Goal: Task Accomplishment & Management: Complete application form

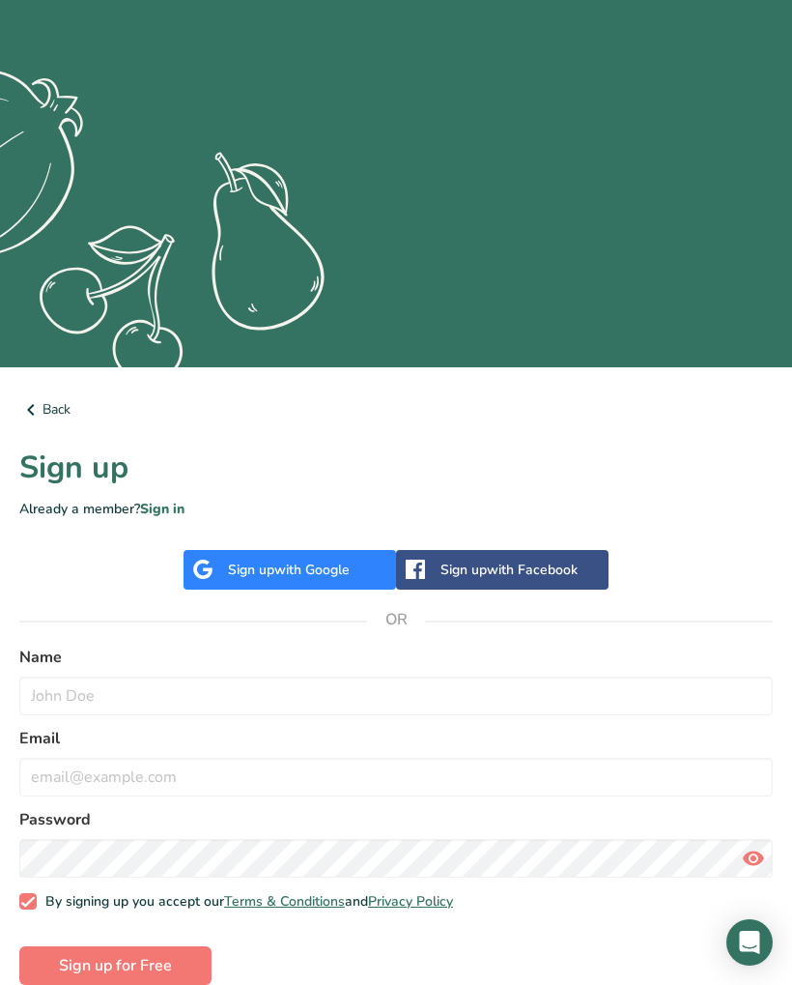
scroll to position [297, 0]
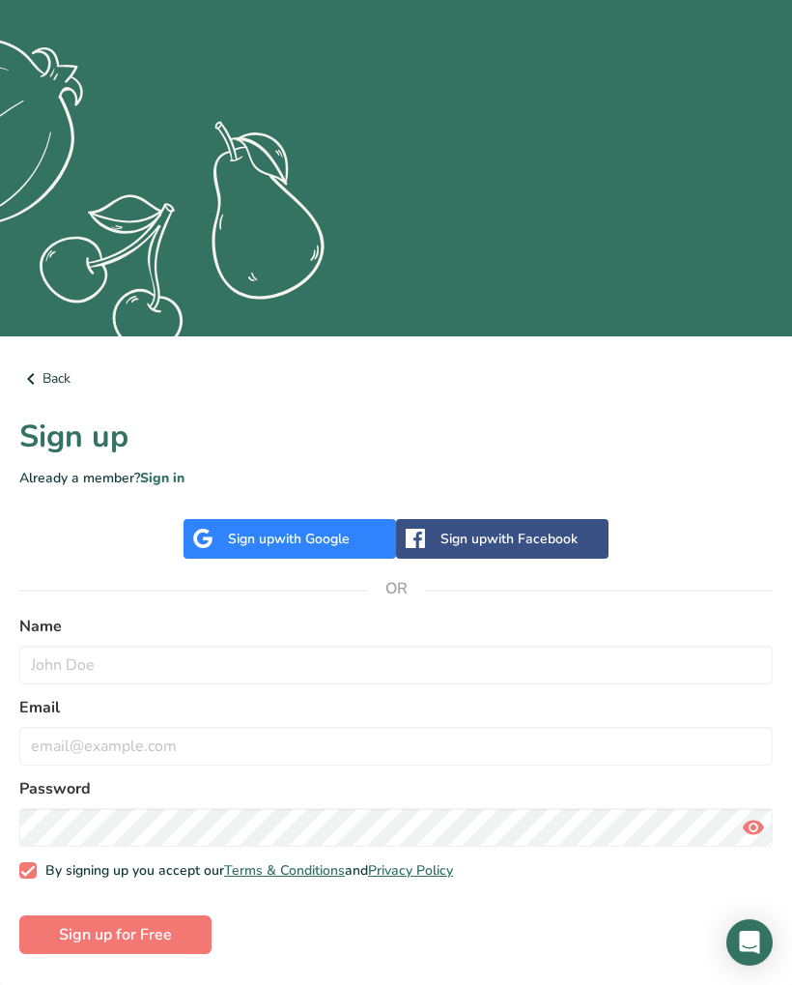
click at [317, 534] on span "with Google" at bounding box center [311, 539] width 75 height 18
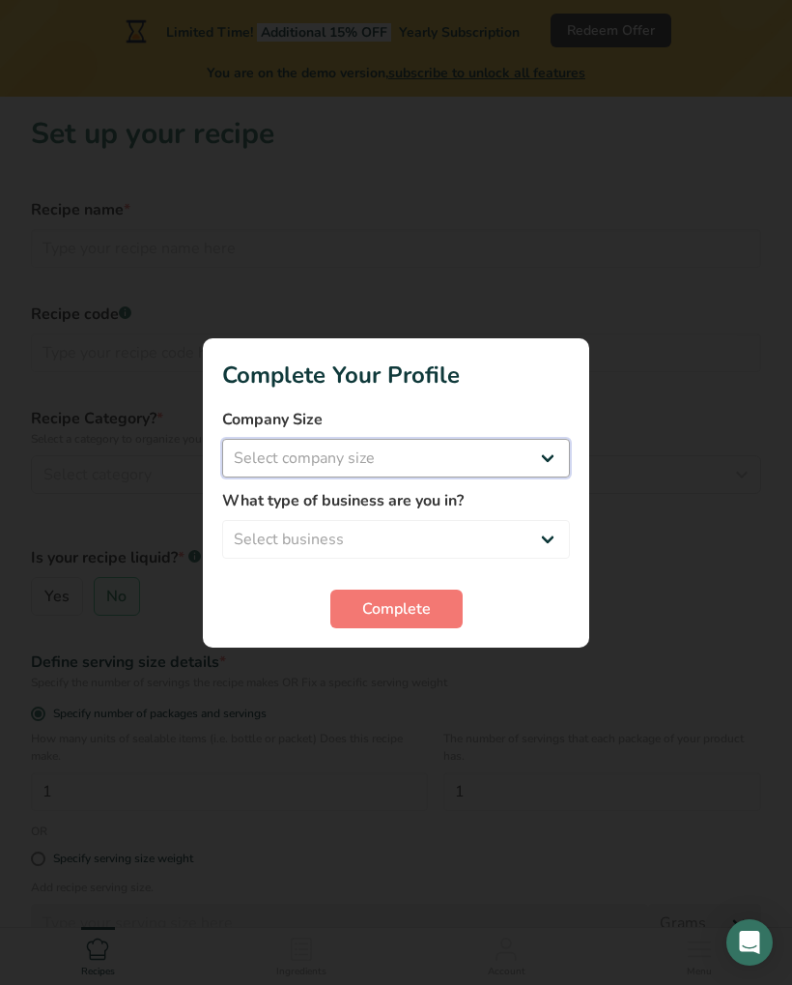
click at [556, 448] on select "Select company size Fewer than 10 Employees 10 to 50 Employees 51 to 500 Employ…" at bounding box center [396, 458] width 348 height 39
select select "1"
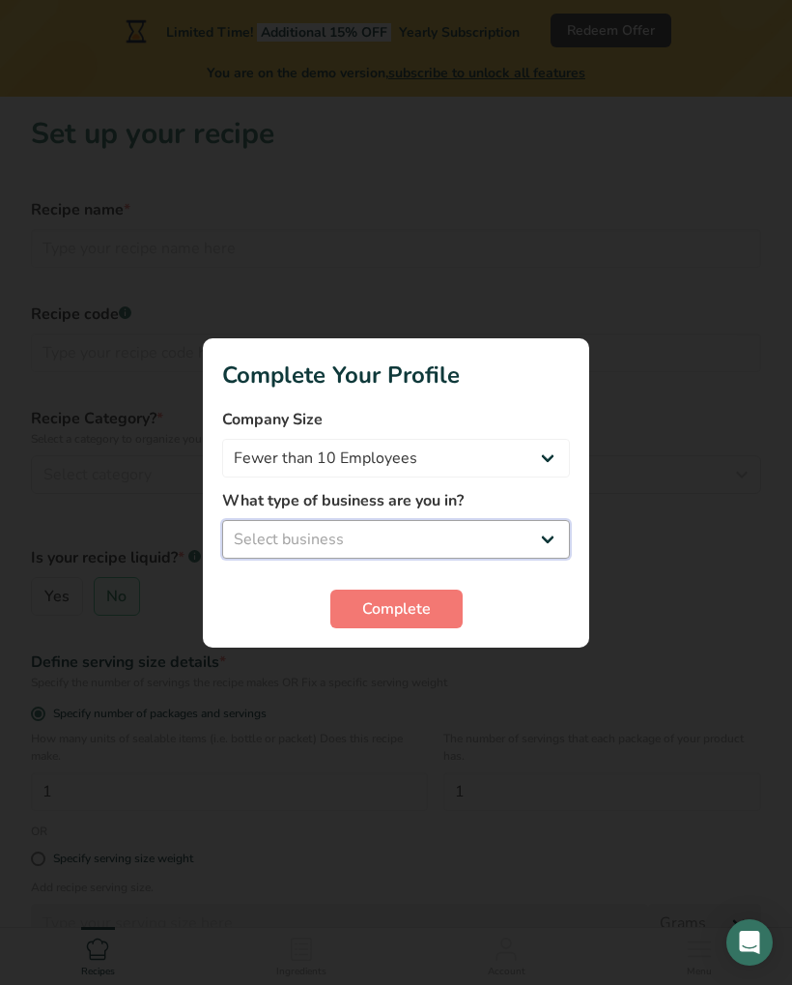
click at [558, 546] on select "Select business Packaged Food Manufacturer Restaurant & Cafe Bakery Meal Plans …" at bounding box center [396, 539] width 348 height 39
select select "8"
click at [444, 600] on button "Complete" at bounding box center [396, 608] width 132 height 39
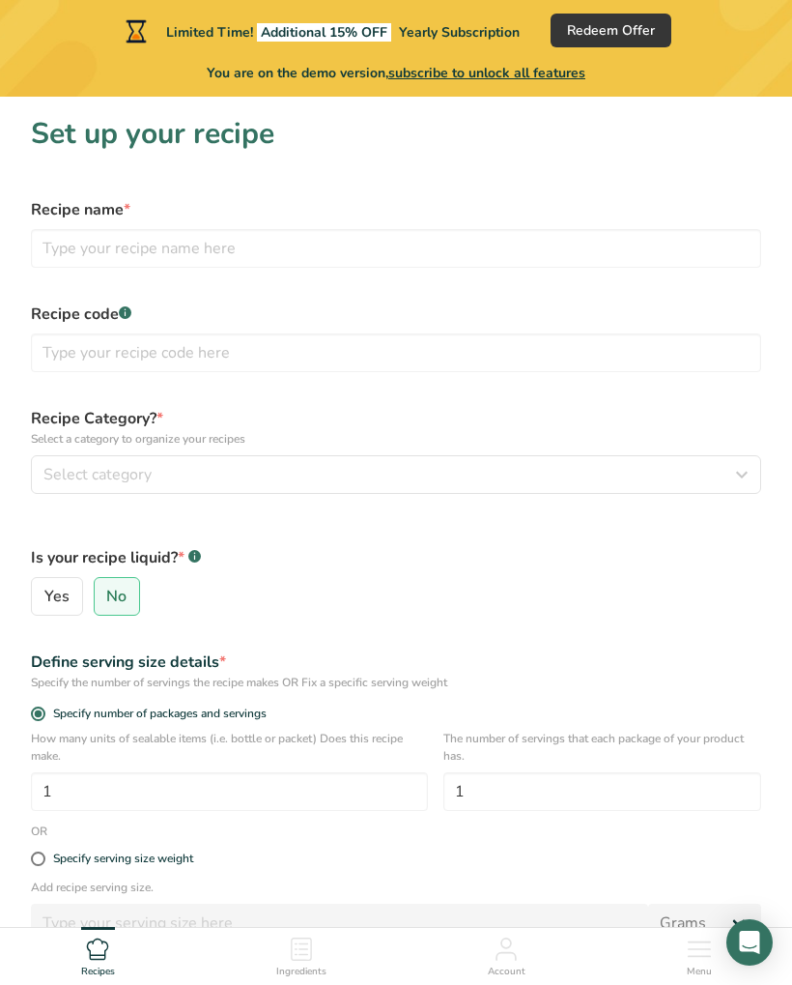
click at [137, 312] on label "Recipe code .a-a{fill:#347362;}.b-a{fill:#fff;}" at bounding box center [396, 313] width 731 height 23
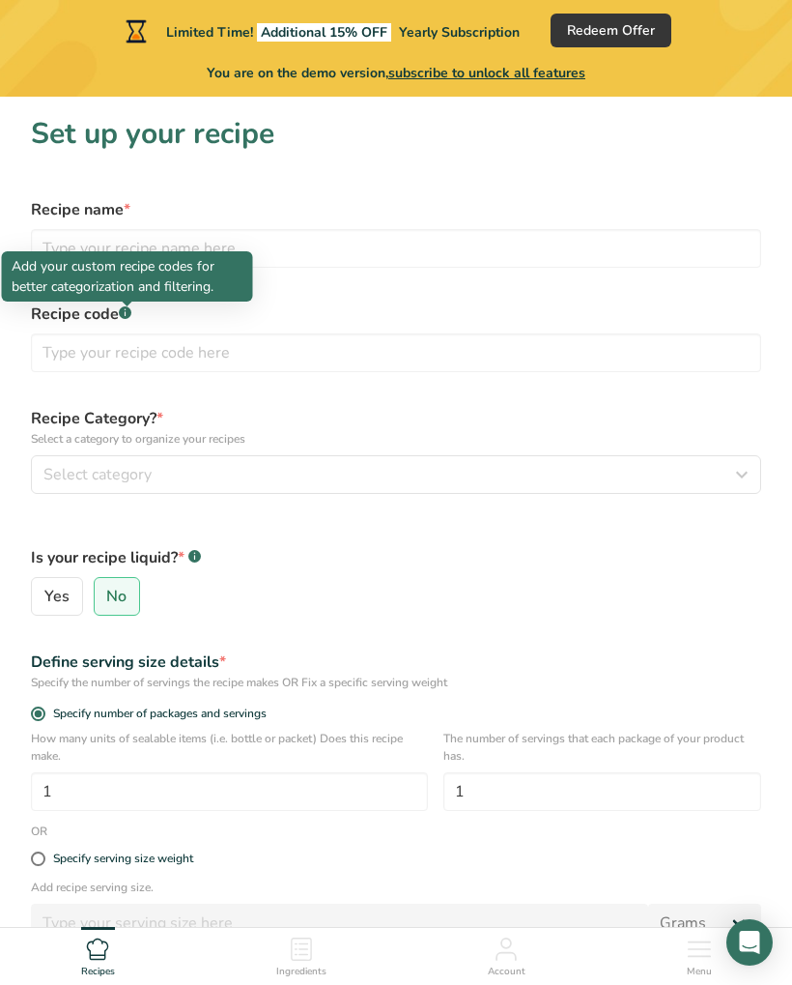
click at [740, 479] on icon "button" at bounding box center [742, 474] width 23 height 35
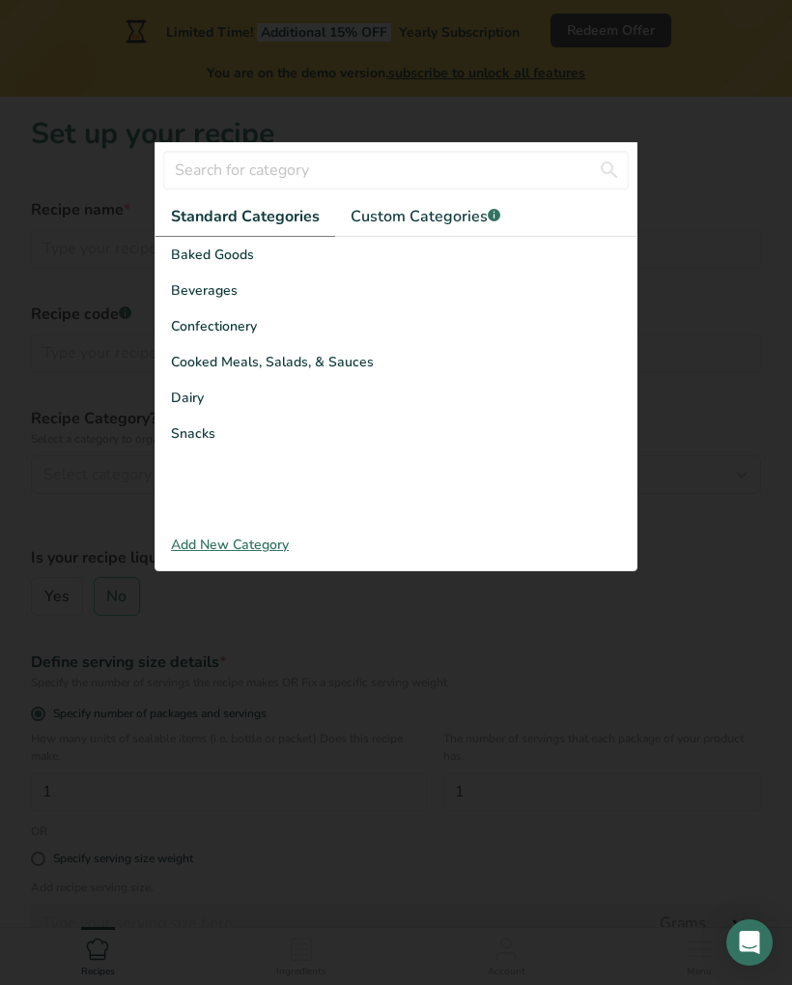
click at [238, 324] on span "Confectionery" at bounding box center [214, 326] width 86 height 20
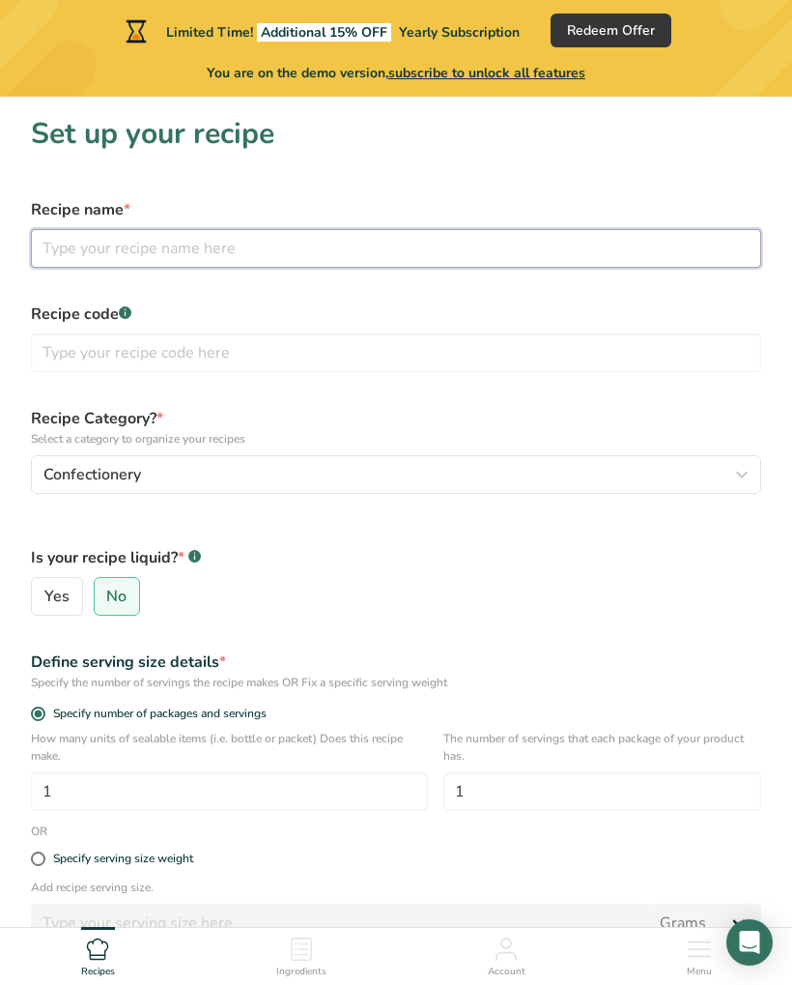
click at [330, 243] on input "text" at bounding box center [396, 248] width 731 height 39
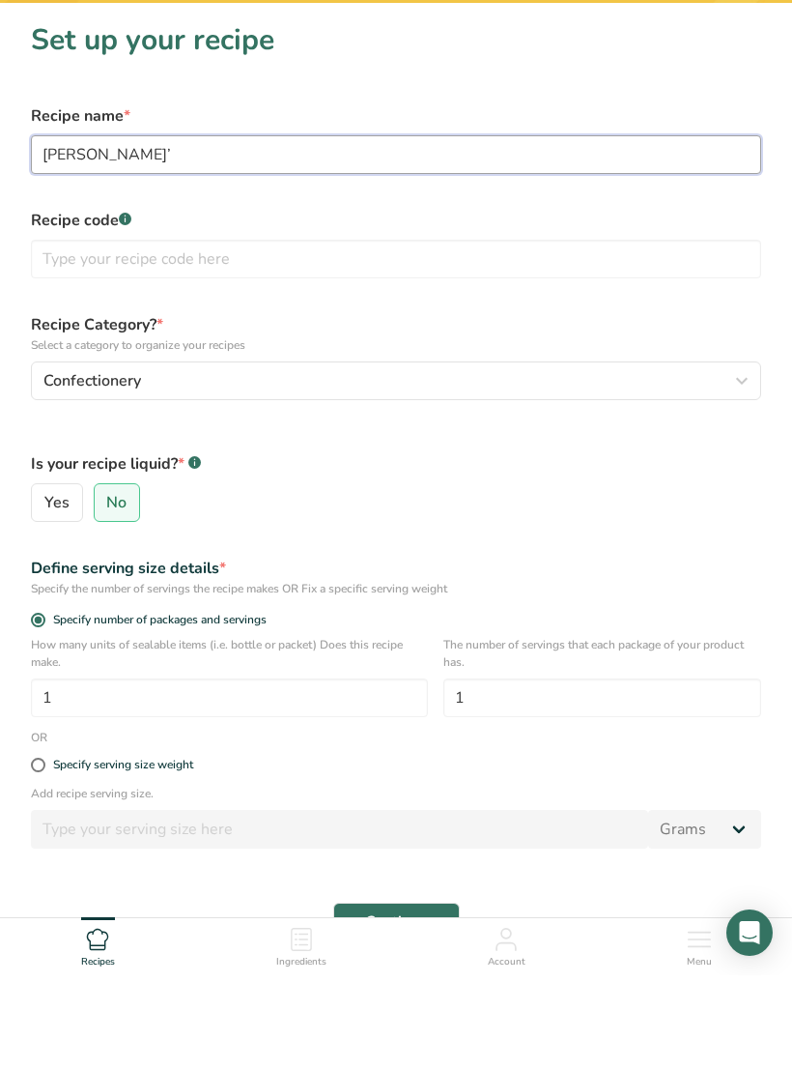
type input "Ta’Nana Puddin’"
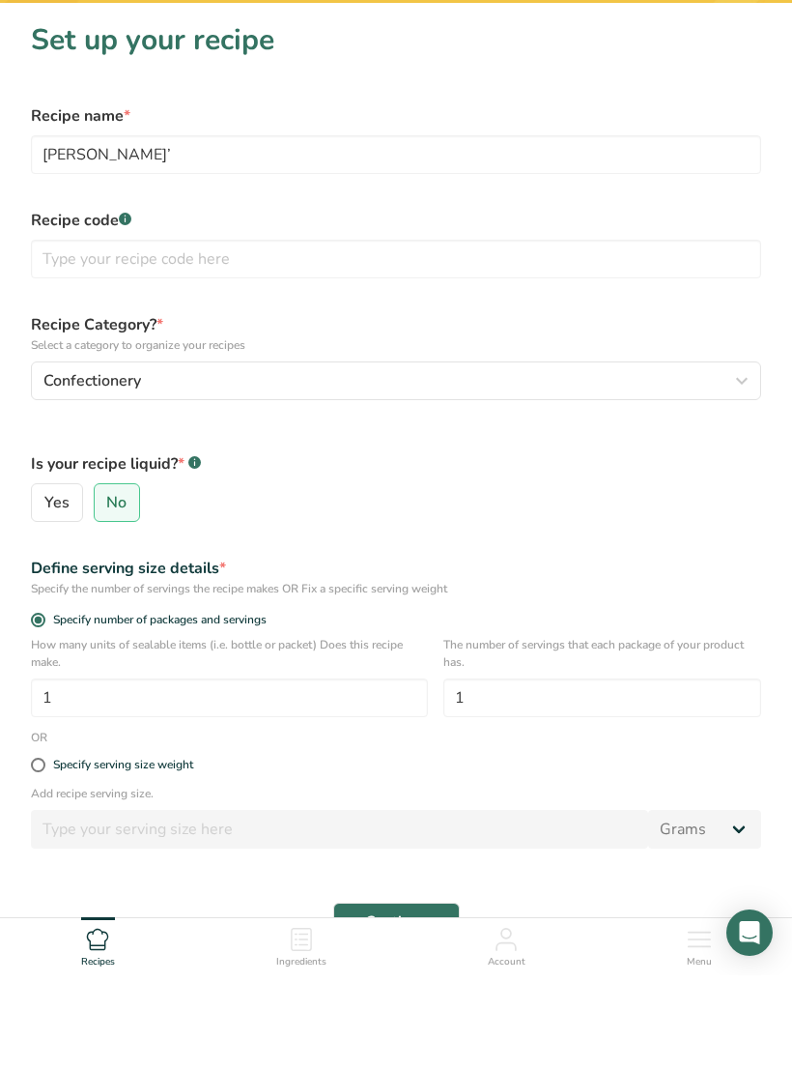
click at [120, 587] on span "No" at bounding box center [116, 596] width 20 height 19
click at [107, 590] on input "No" at bounding box center [101, 596] width 13 height 13
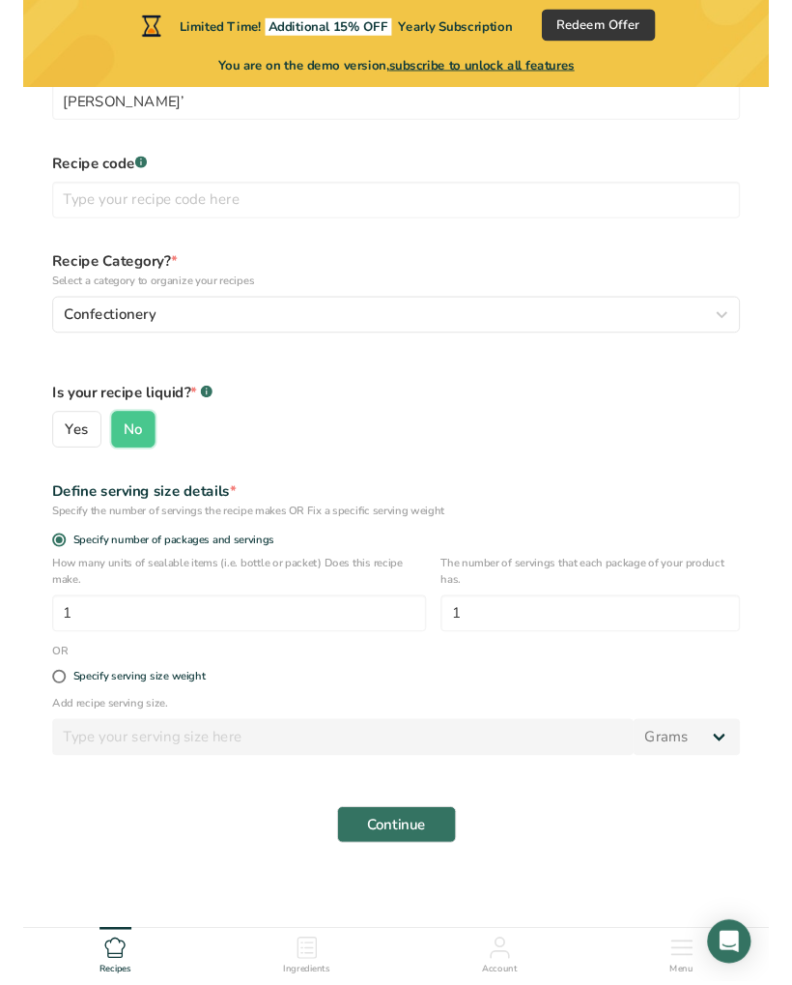
scroll to position [166, 0]
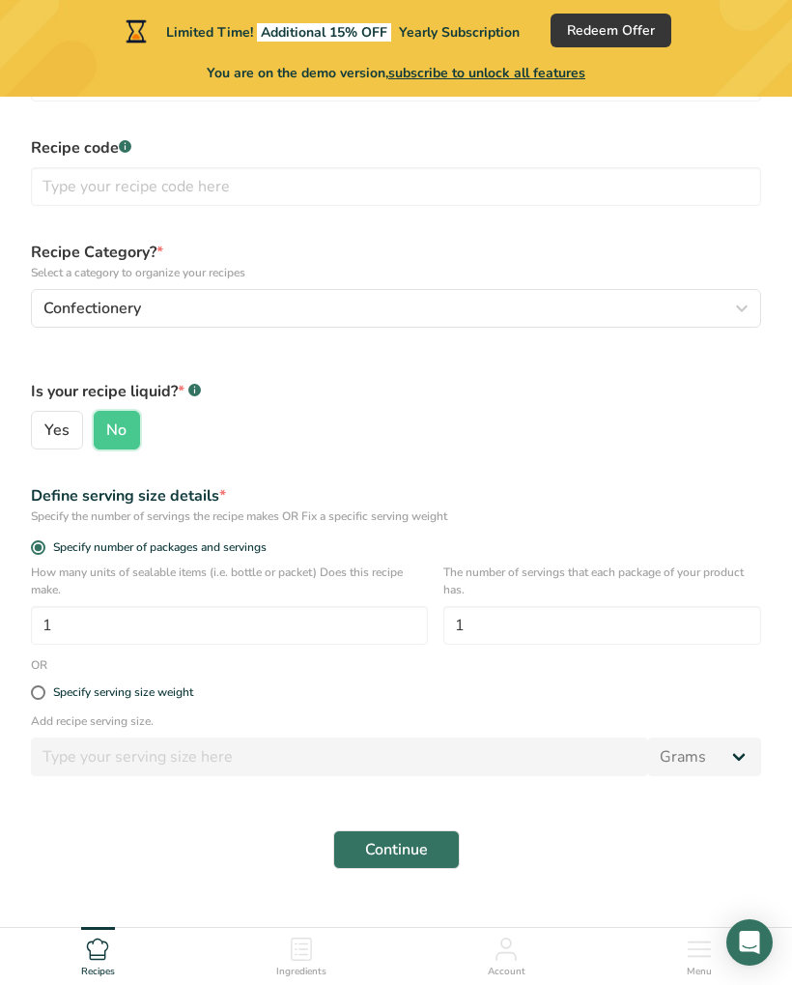
click at [47, 693] on span "Specify serving size weight" at bounding box center [119, 692] width 148 height 14
click at [43, 693] on input "Specify serving size weight" at bounding box center [37, 692] width 13 height 13
radio input "true"
radio input "false"
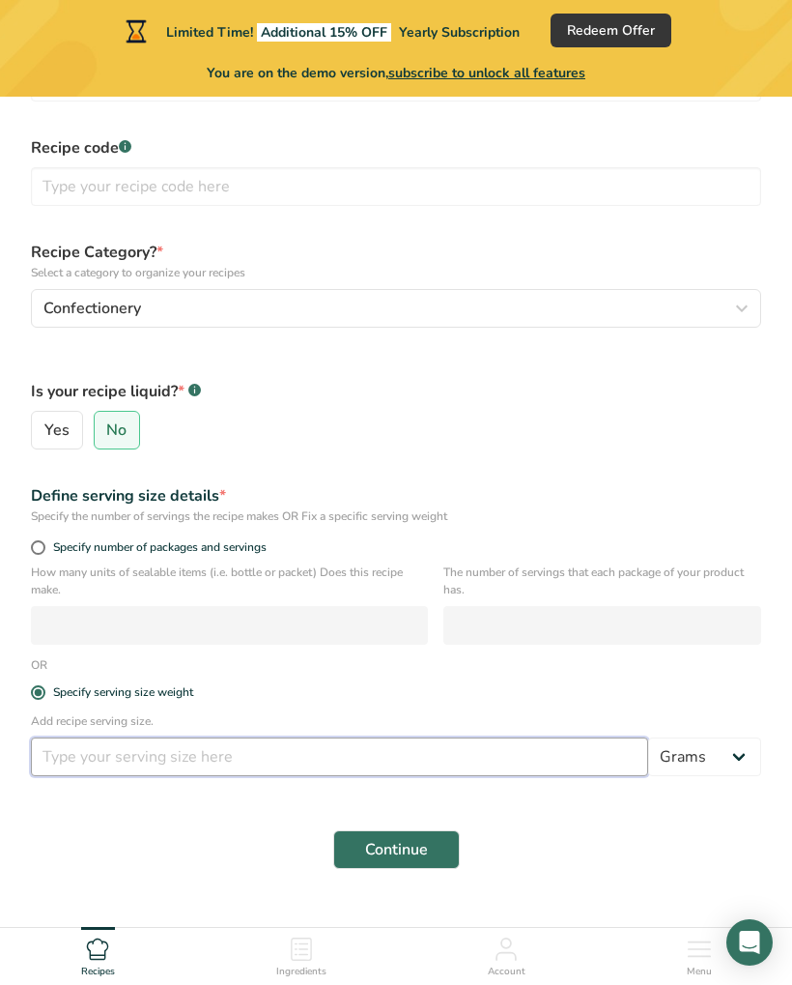
click at [362, 760] on input "number" at bounding box center [339, 756] width 617 height 39
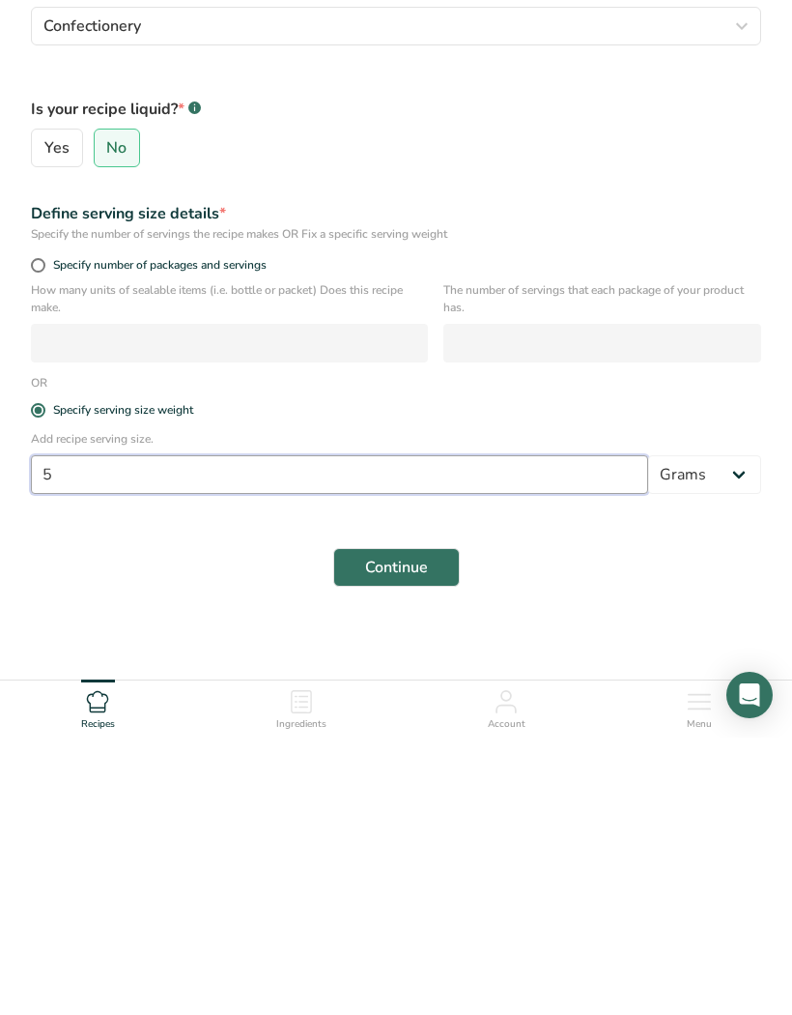
type input "5"
click at [752, 732] on select "Grams kg mg mcg lb oz l mL fl oz tbsp tsp cup qt gallon" at bounding box center [704, 751] width 113 height 39
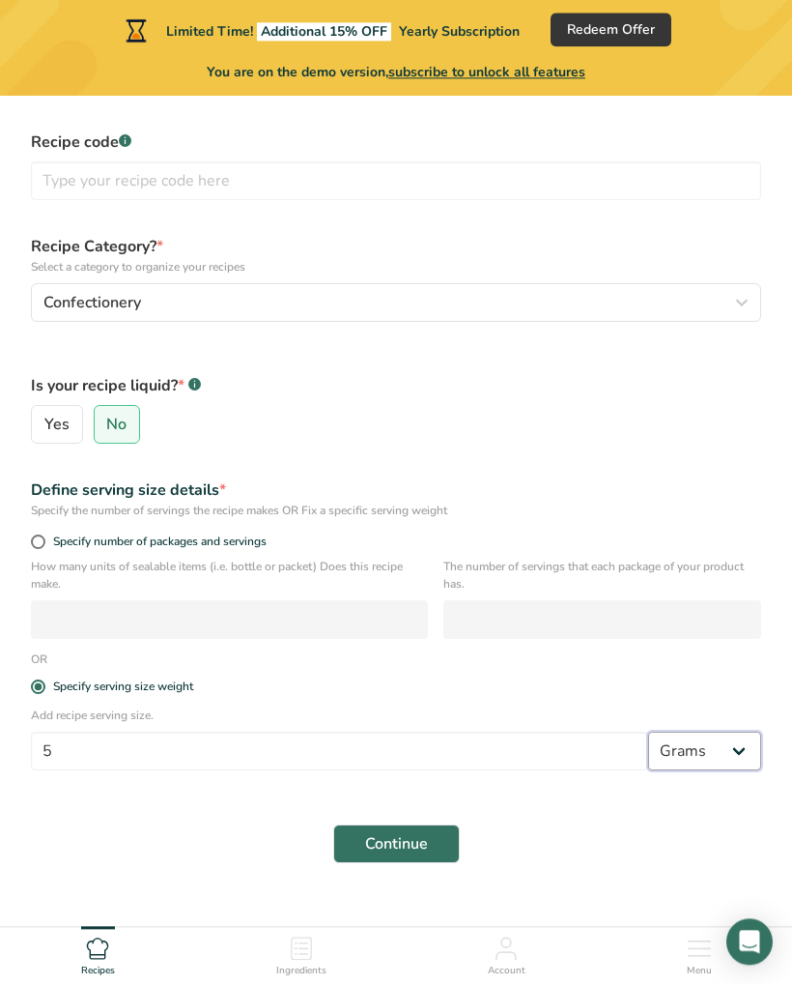
scroll to position [201, 0]
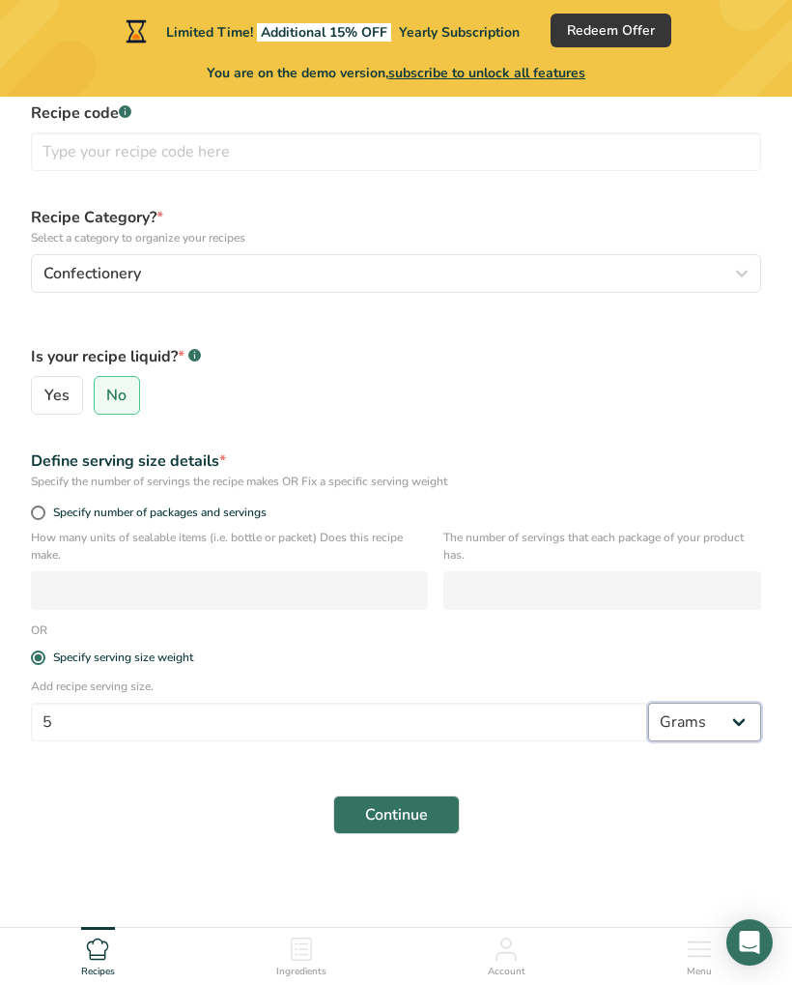
select select "5"
click at [416, 817] on span "Continue" at bounding box center [396, 814] width 63 height 23
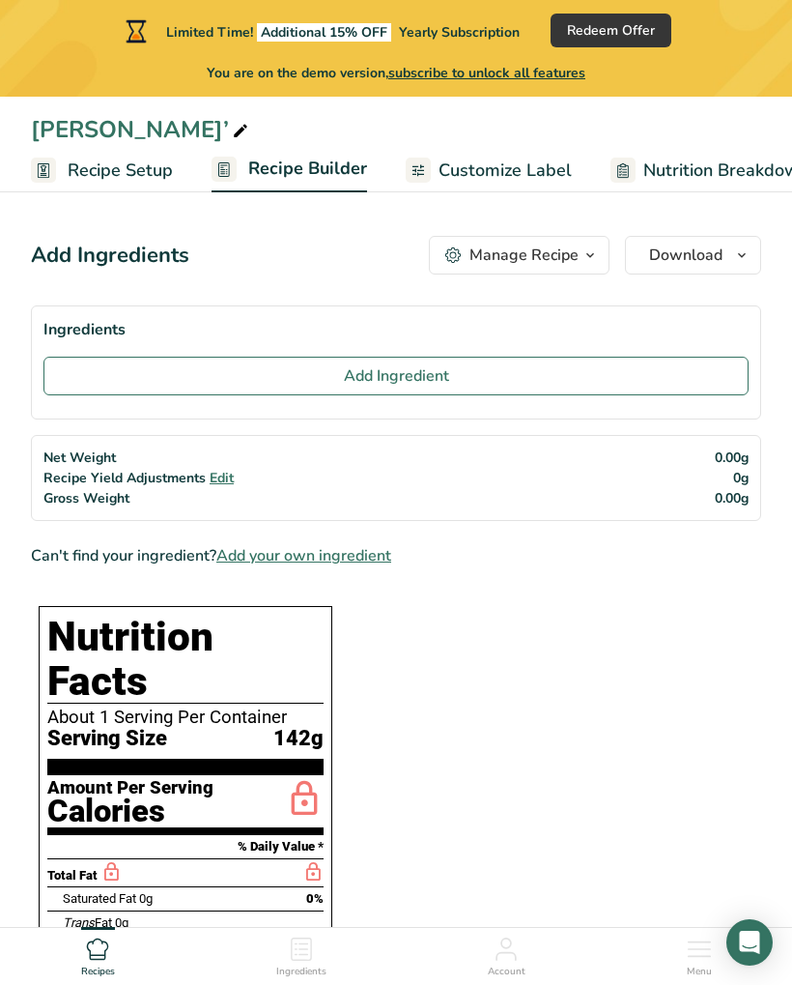
click at [468, 387] on button "Add Ingredient" at bounding box center [395, 376] width 705 height 39
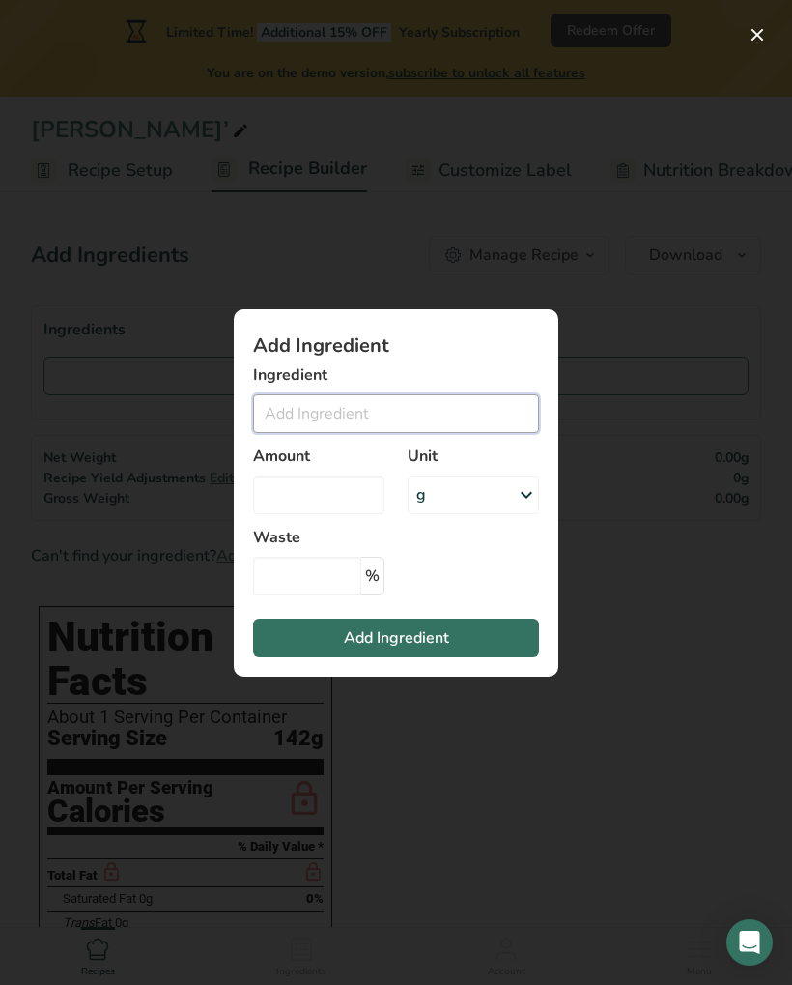
click at [440, 417] on input "Add ingredient modal" at bounding box center [396, 413] width 286 height 39
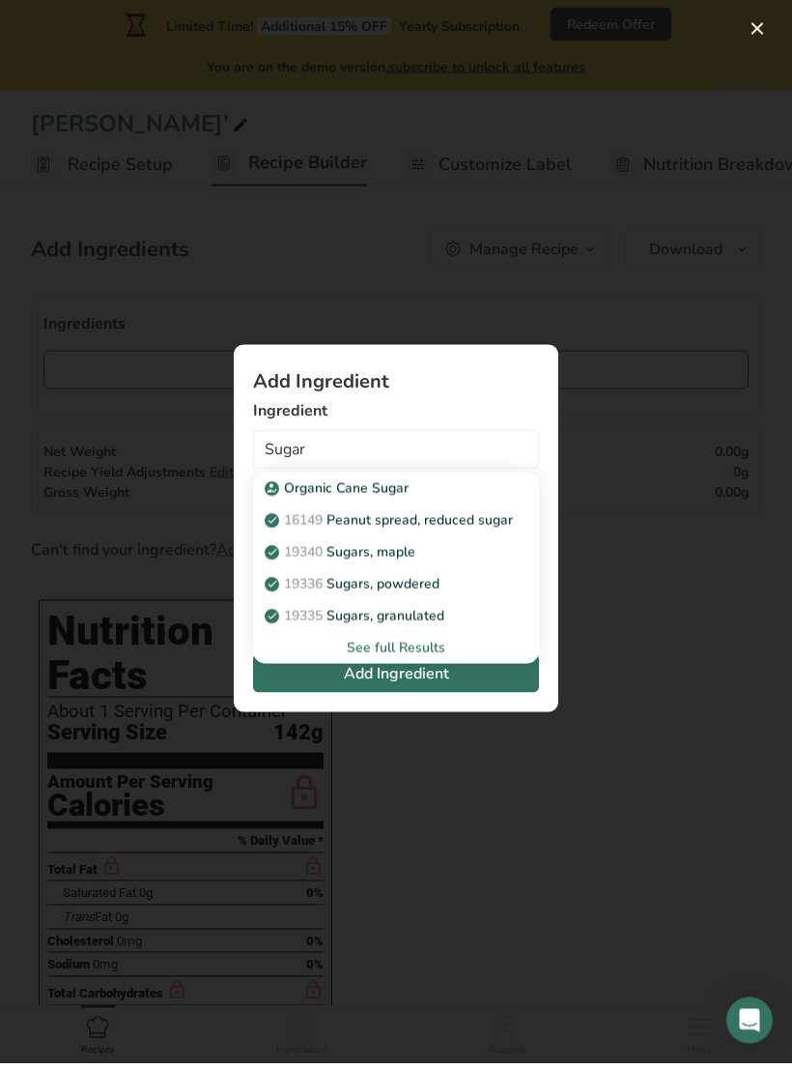
click at [436, 647] on div "See full Results" at bounding box center [396, 654] width 255 height 20
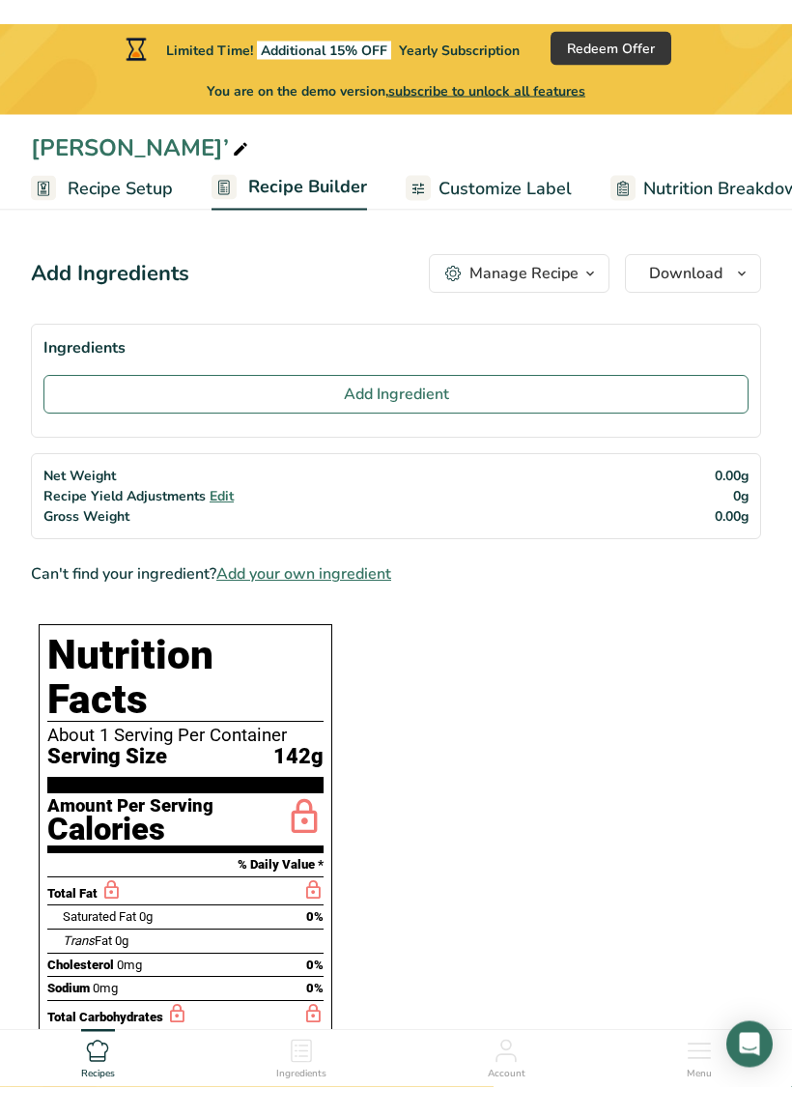
scroll to position [7, 0]
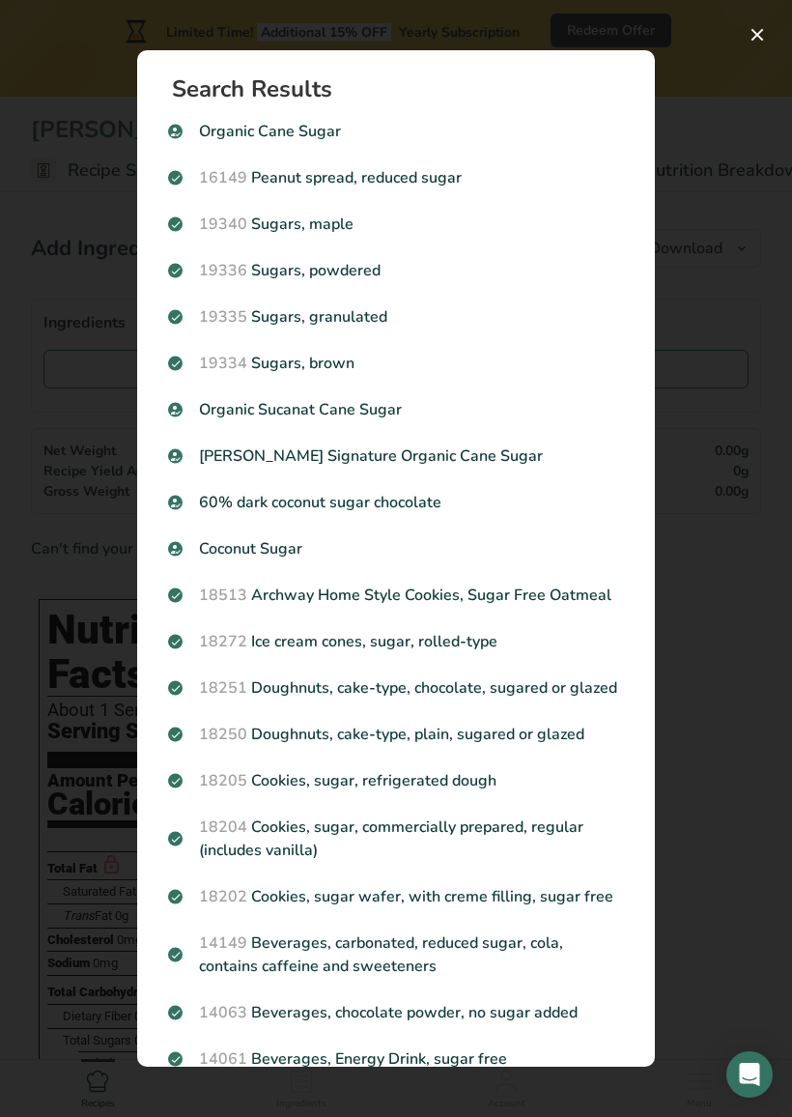
click at [364, 329] on div "19335 Sugars, granulated" at bounding box center [396, 317] width 479 height 46
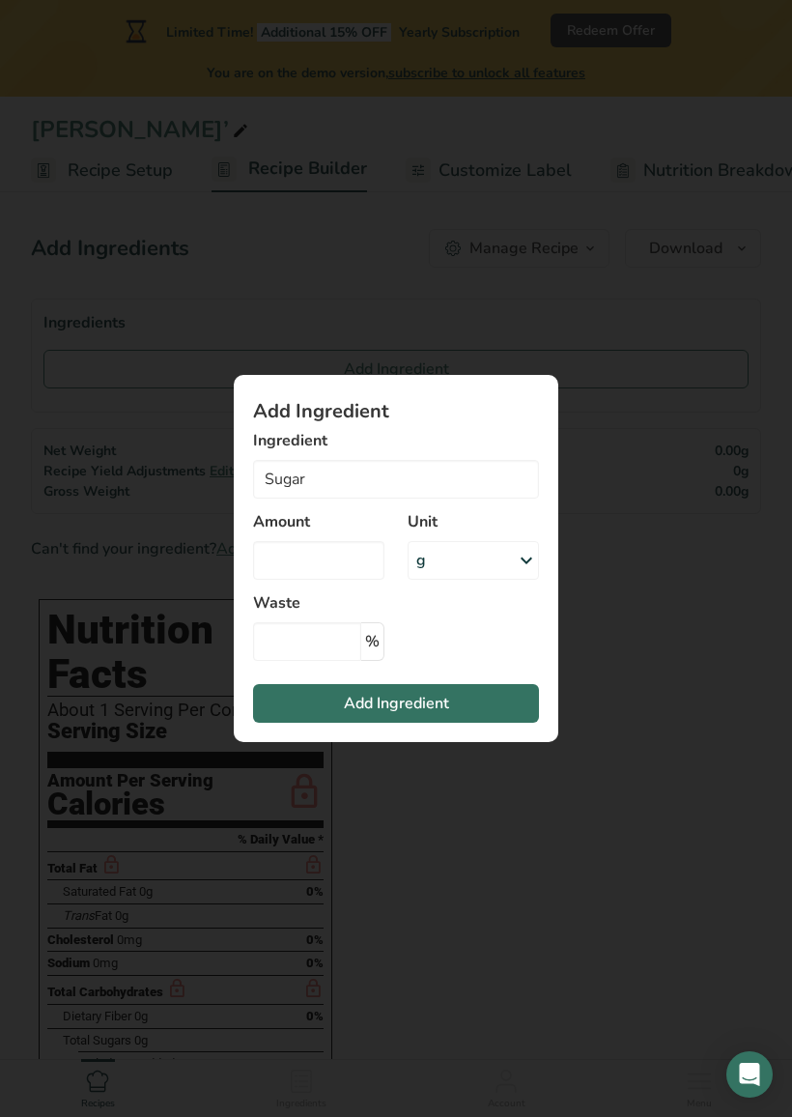
type input "Sugars, granulated"
click at [524, 560] on icon "Add ingredient modal" at bounding box center [526, 560] width 23 height 35
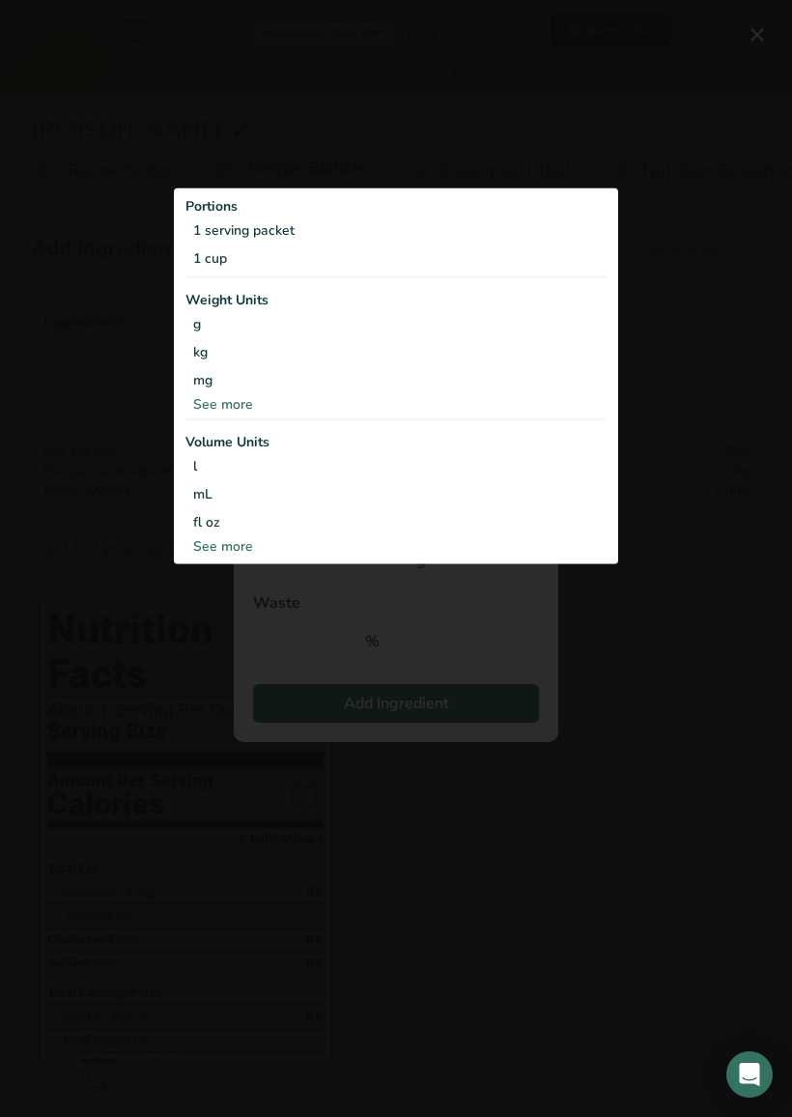
click at [252, 545] on div "See more" at bounding box center [396, 546] width 421 height 20
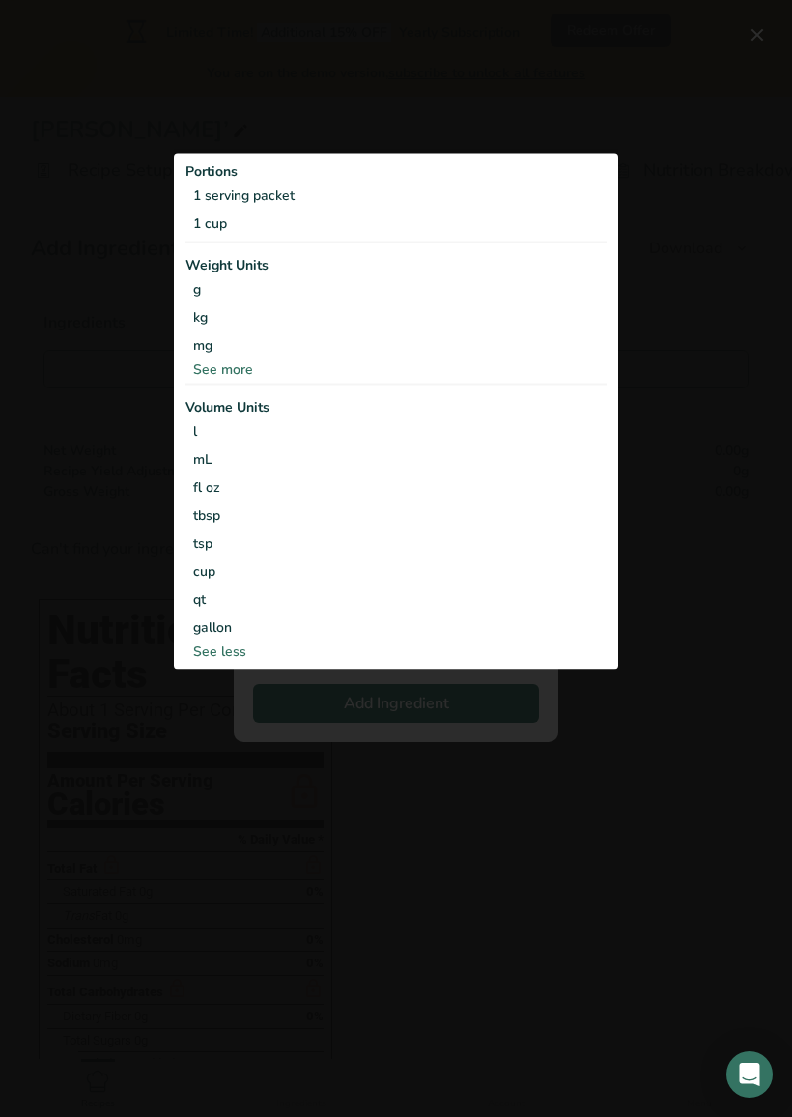
click at [697, 258] on div "Add ingredient modal" at bounding box center [396, 558] width 792 height 1117
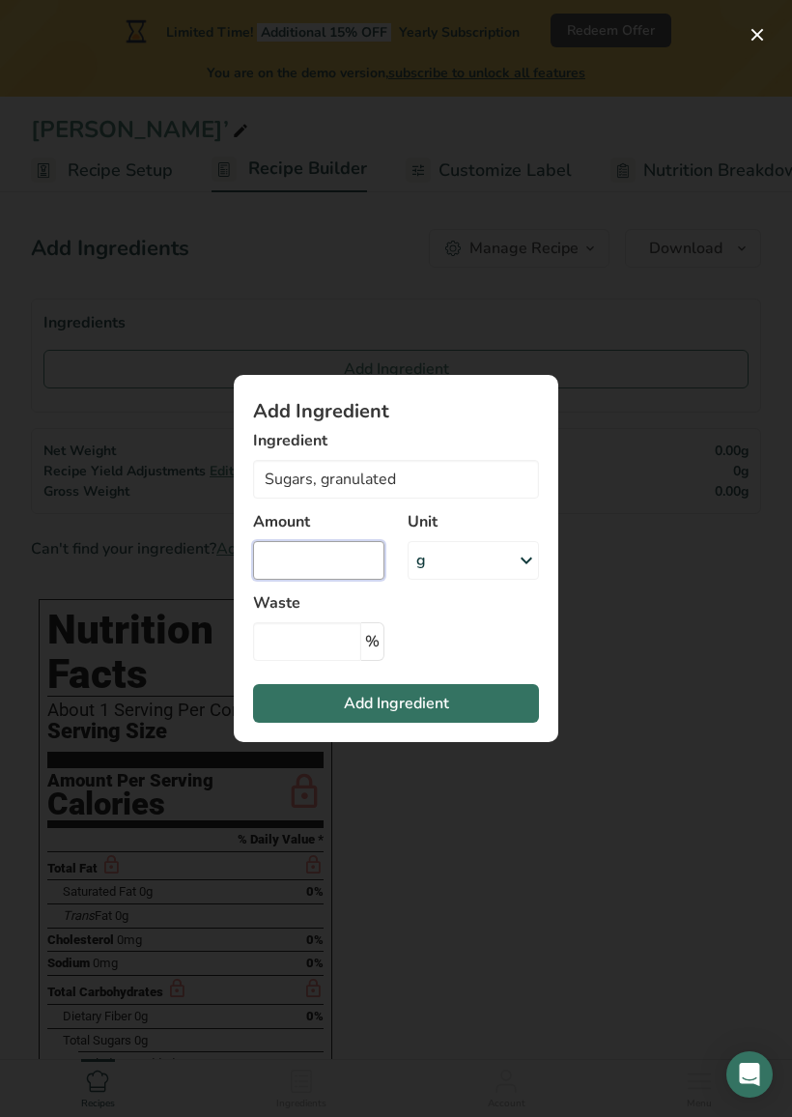
click at [325, 556] on input "Add ingredient modal" at bounding box center [318, 560] width 131 height 39
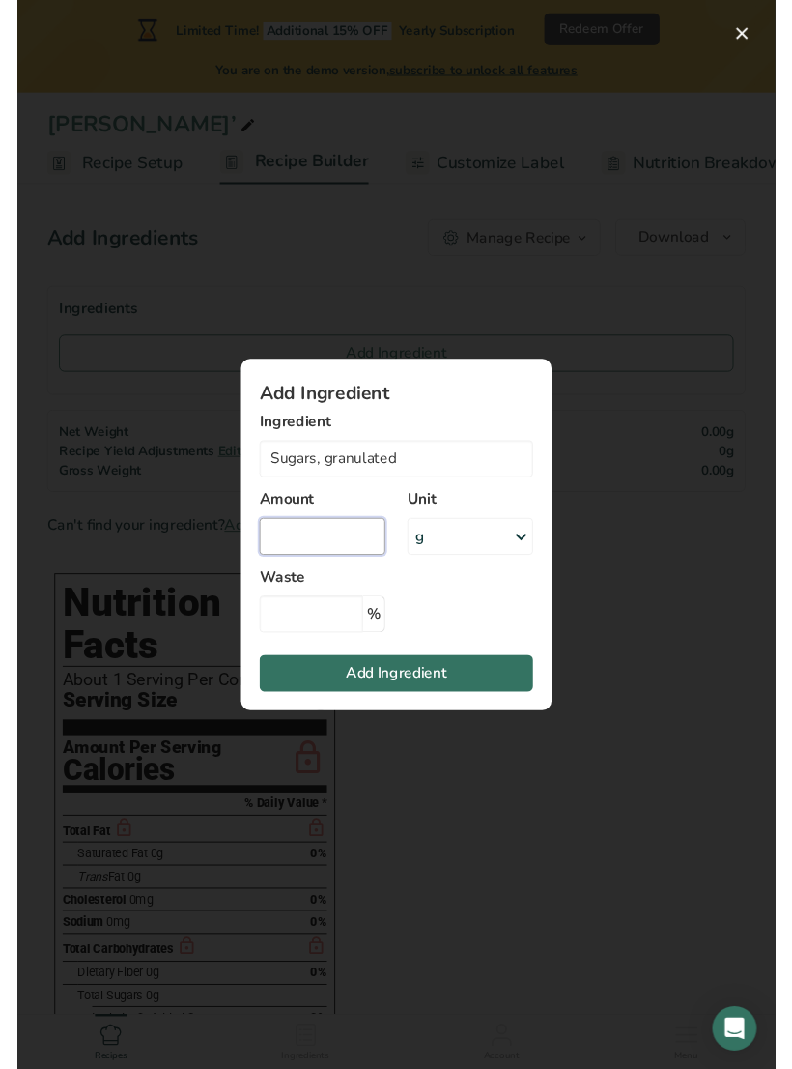
scroll to position [6, 0]
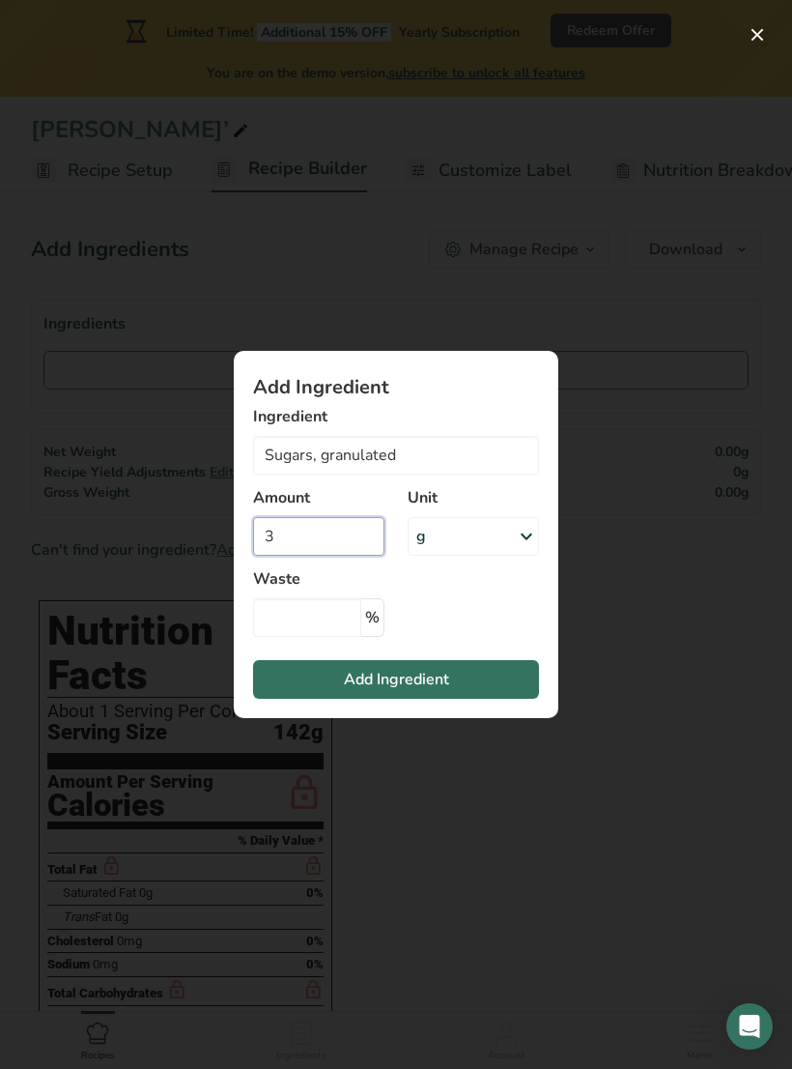
type input "0"
click at [432, 680] on span "Add Ingredient" at bounding box center [396, 679] width 105 height 23
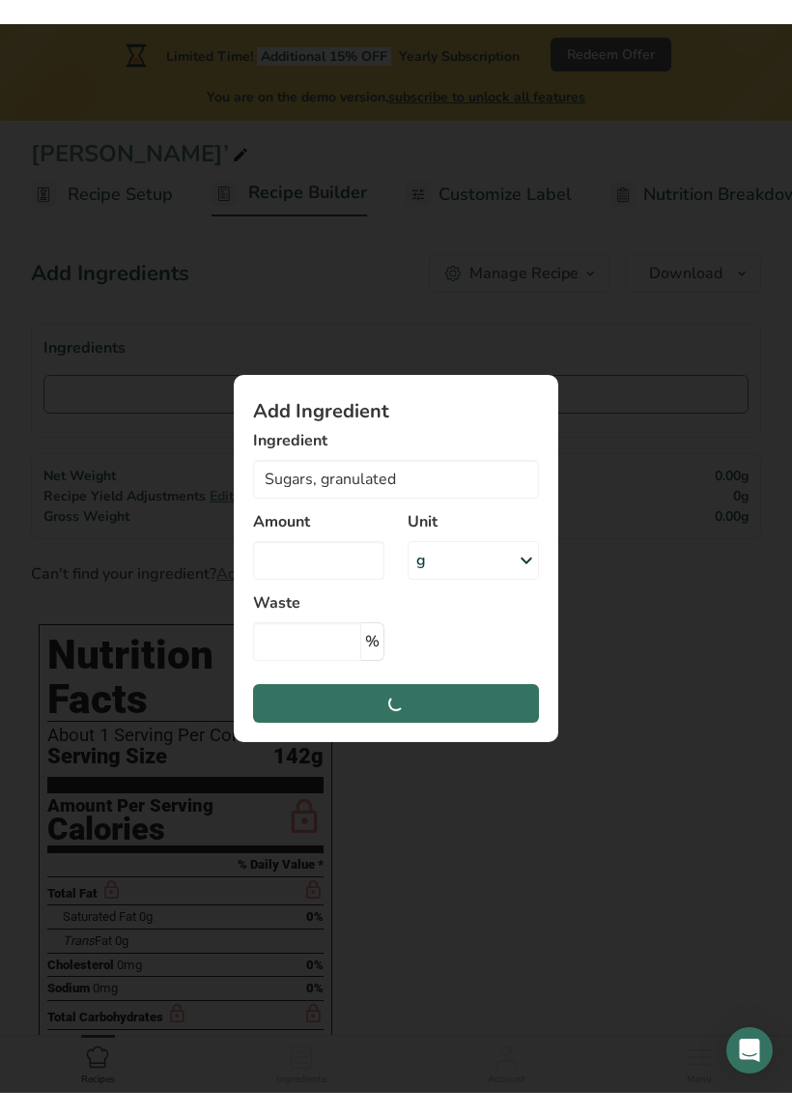
scroll to position [7, 0]
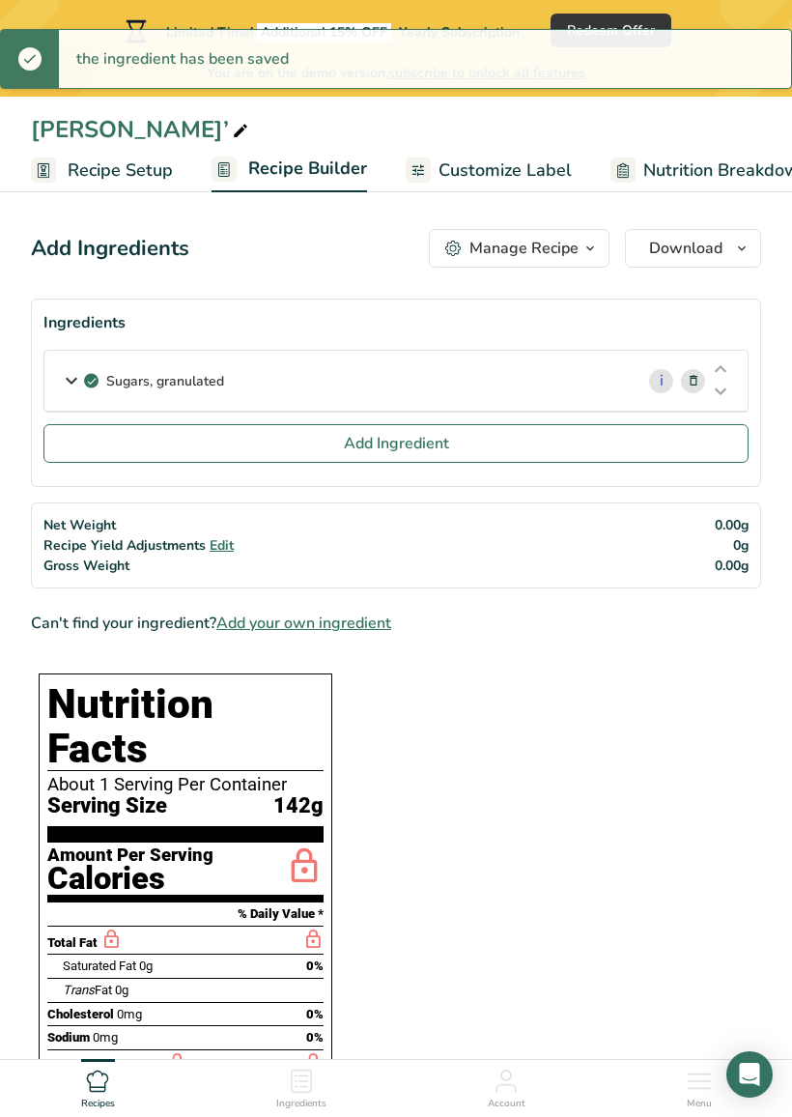
click at [447, 456] on button "Add Ingredient" at bounding box center [395, 443] width 705 height 39
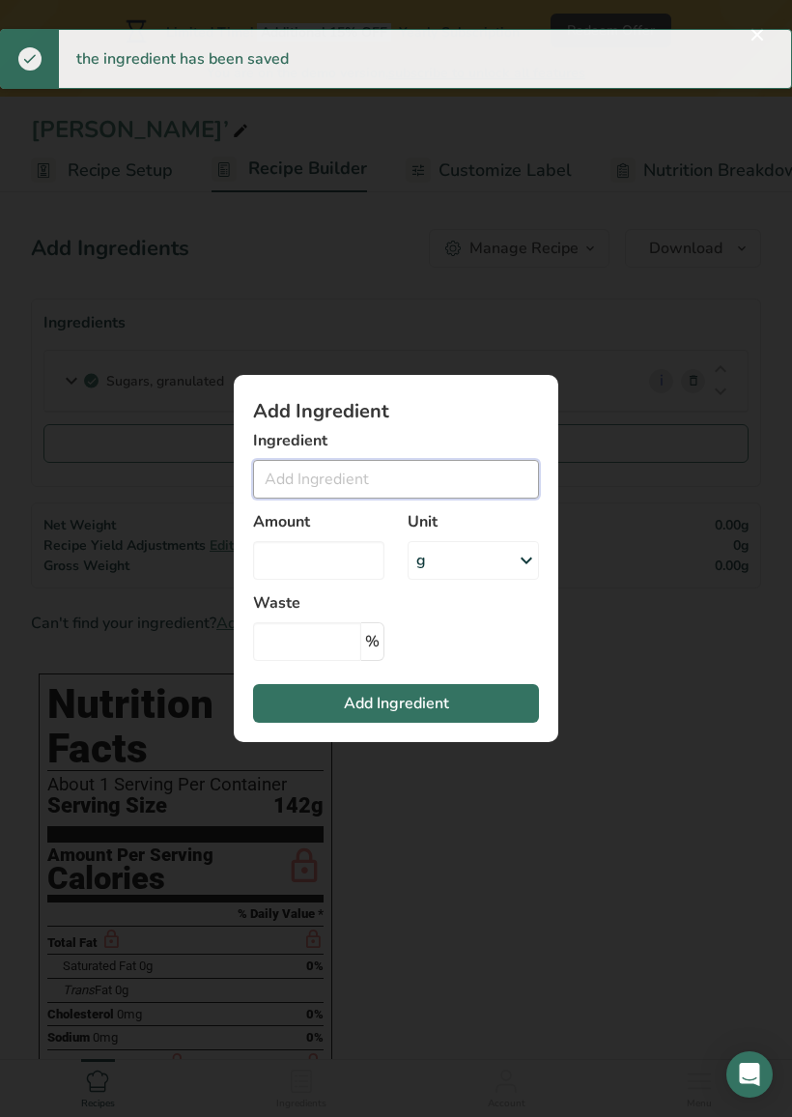
click at [443, 487] on input "Add ingredient modal" at bounding box center [396, 479] width 286 height 39
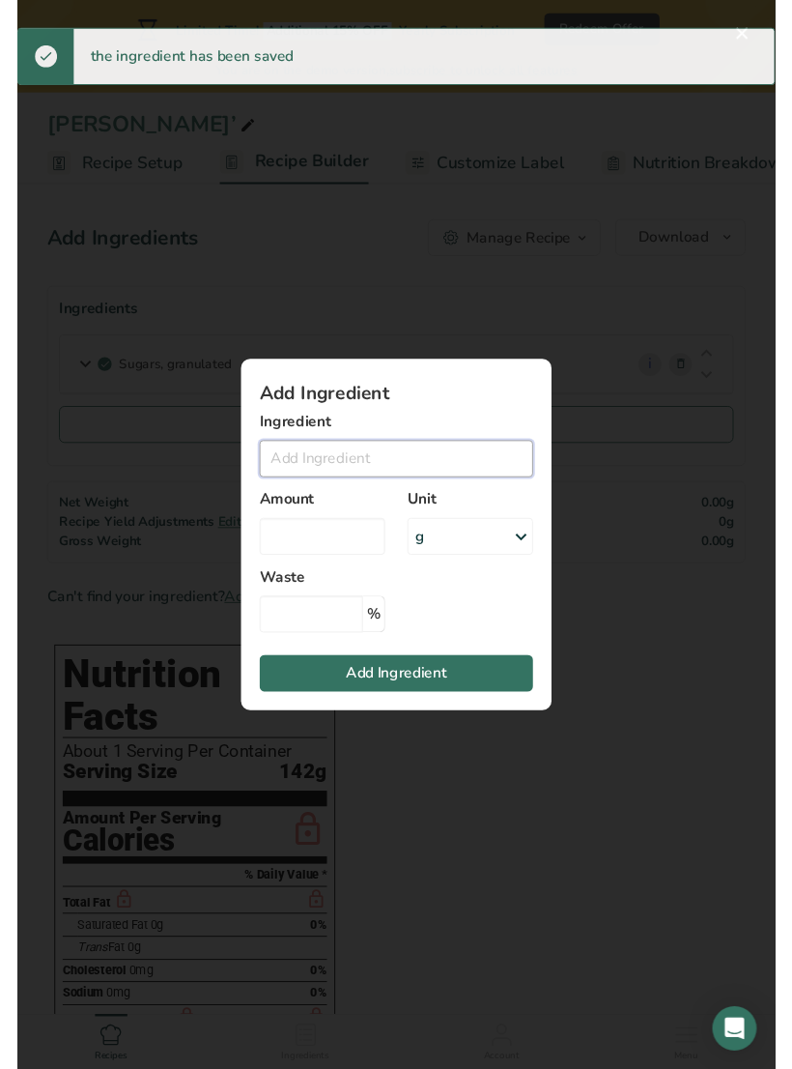
scroll to position [6, 0]
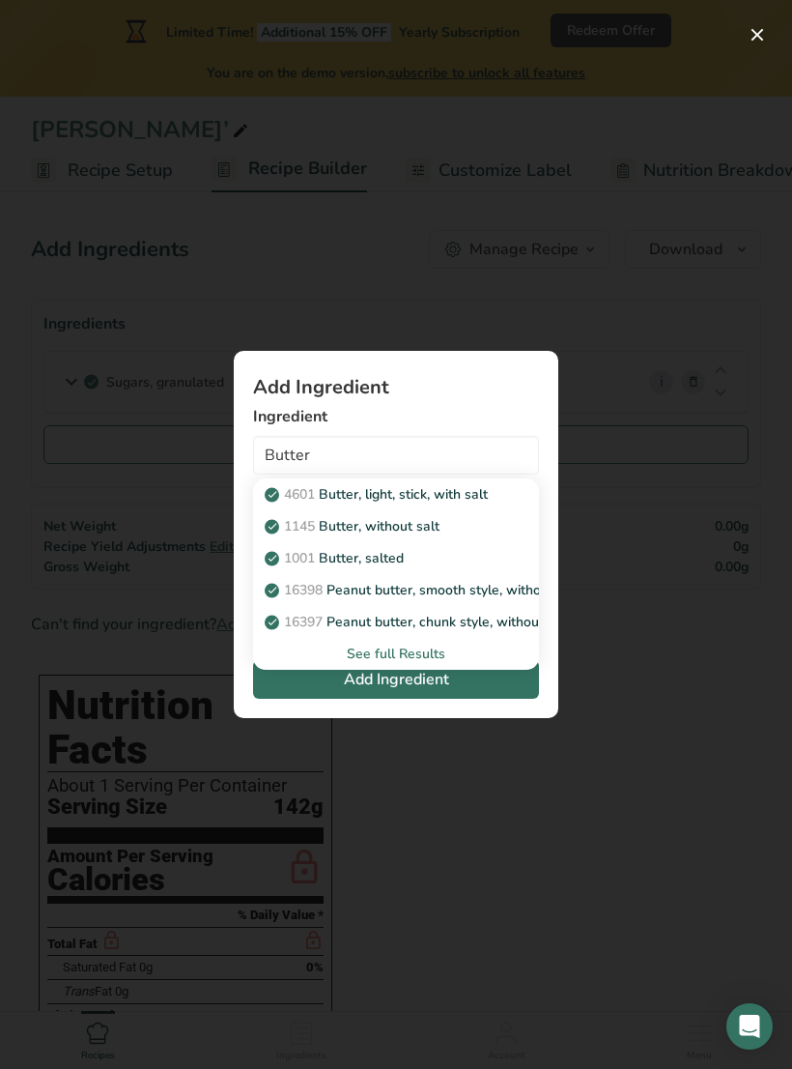
click at [379, 556] on p "1001 Butter, salted" at bounding box center [336, 558] width 135 height 20
type input "Butter, salted"
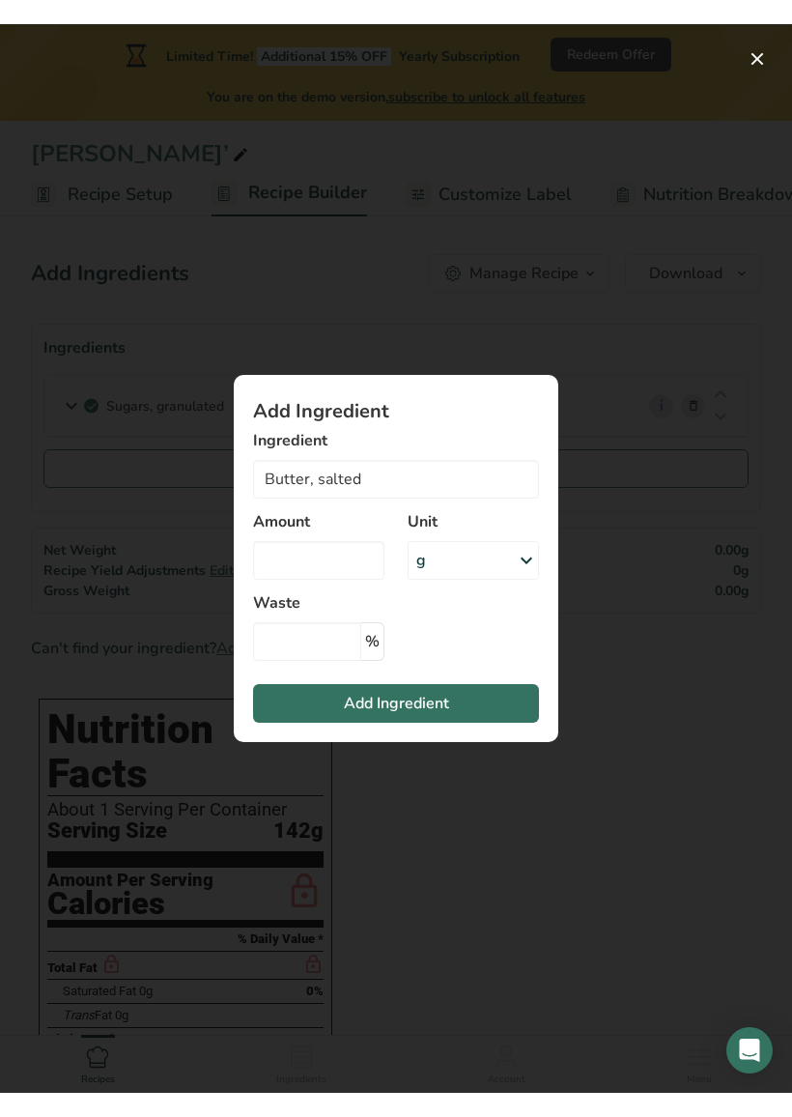
scroll to position [7, 0]
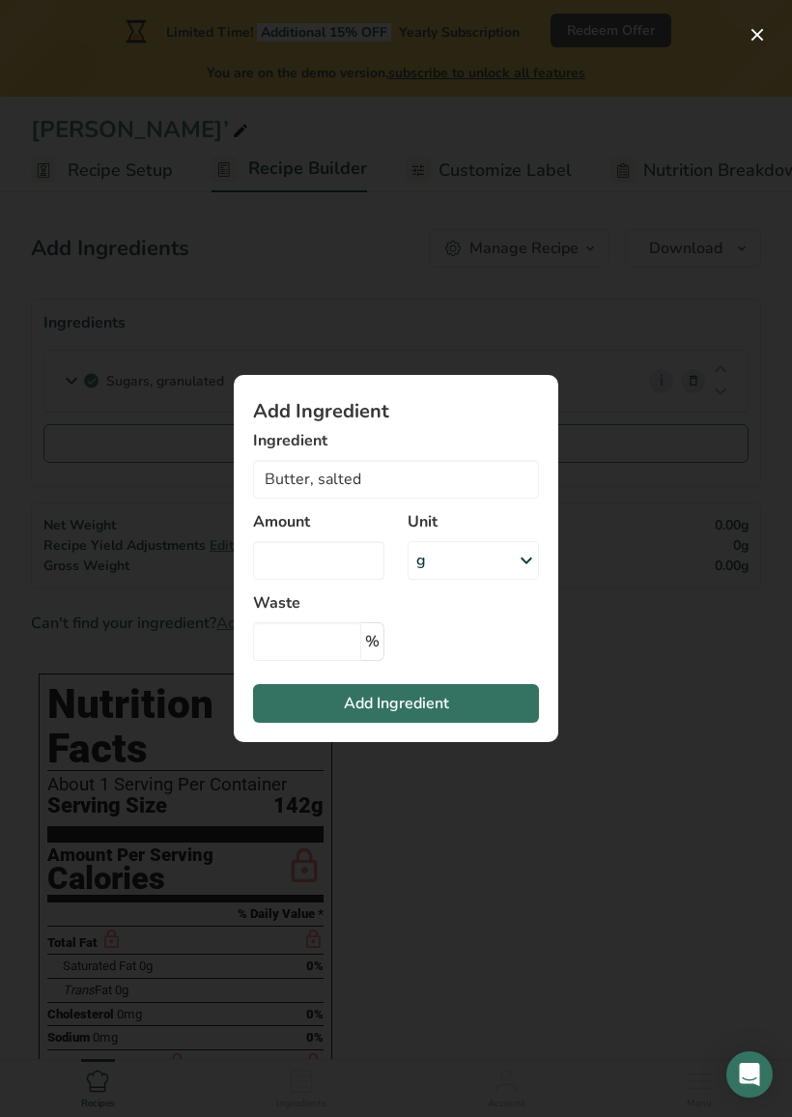
click at [434, 698] on span "Add Ingredient" at bounding box center [396, 703] width 105 height 23
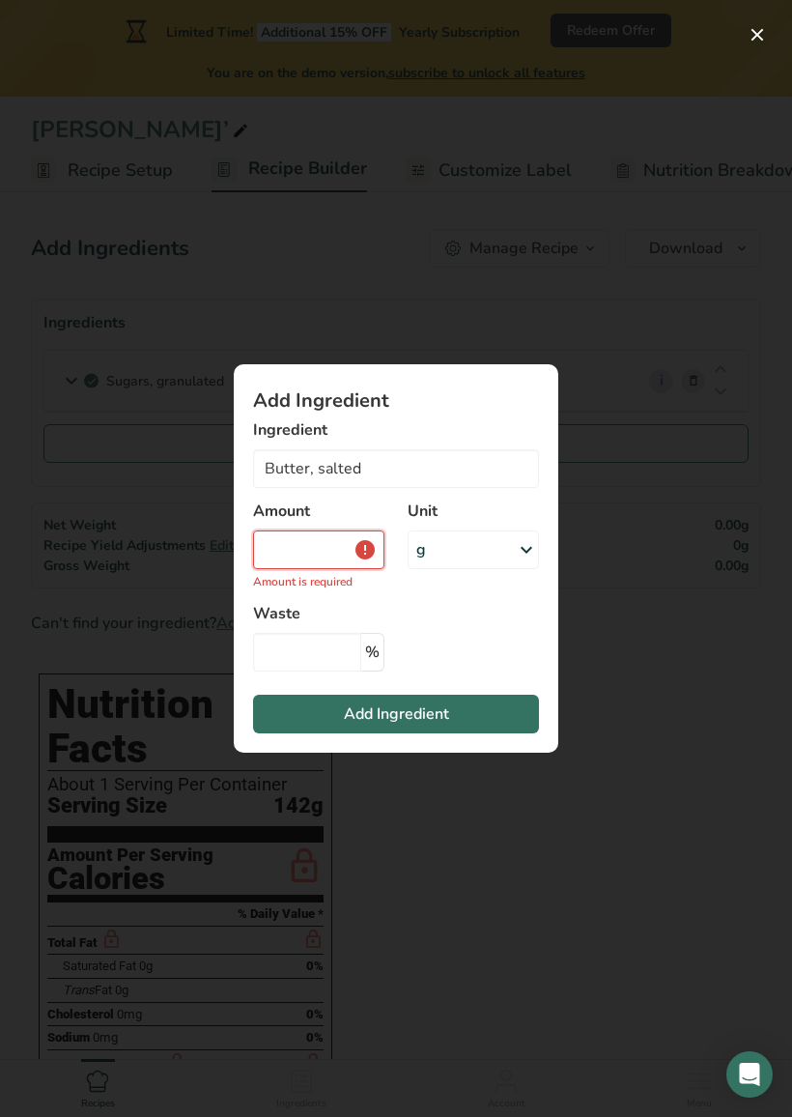
click at [325, 554] on input "Add ingredient modal" at bounding box center [318, 549] width 131 height 39
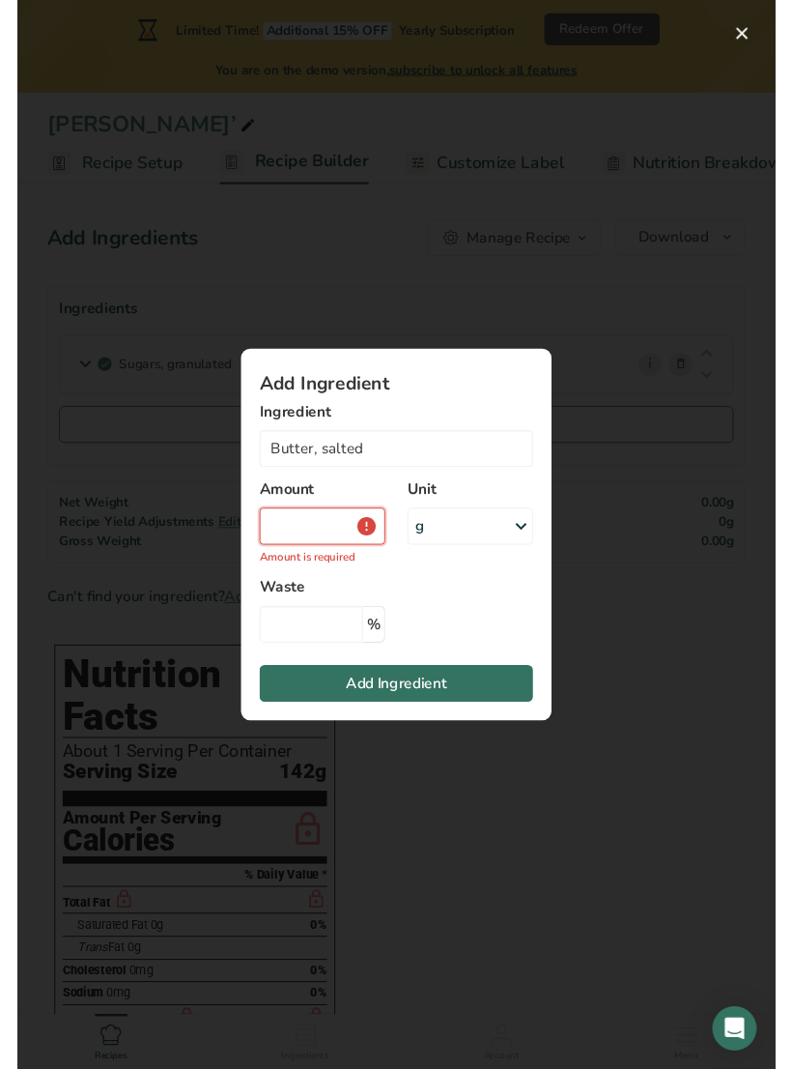
scroll to position [6, 0]
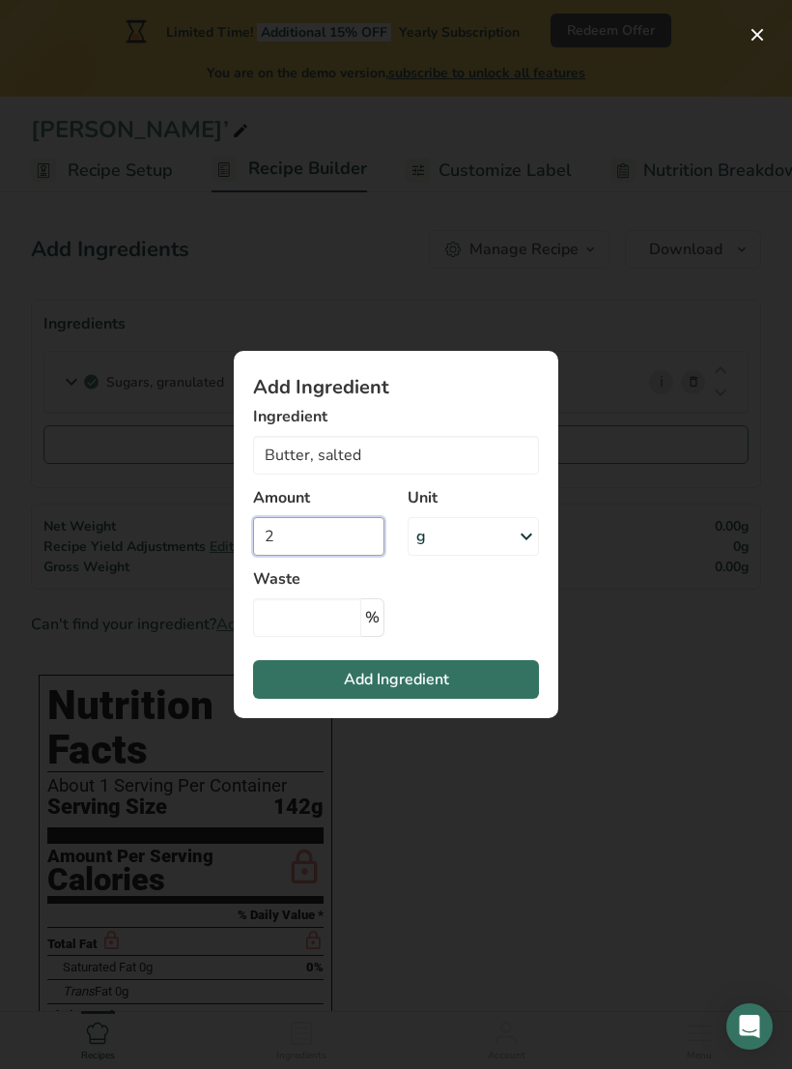
type input "2"
click at [529, 546] on icon "Add ingredient modal" at bounding box center [526, 536] width 23 height 35
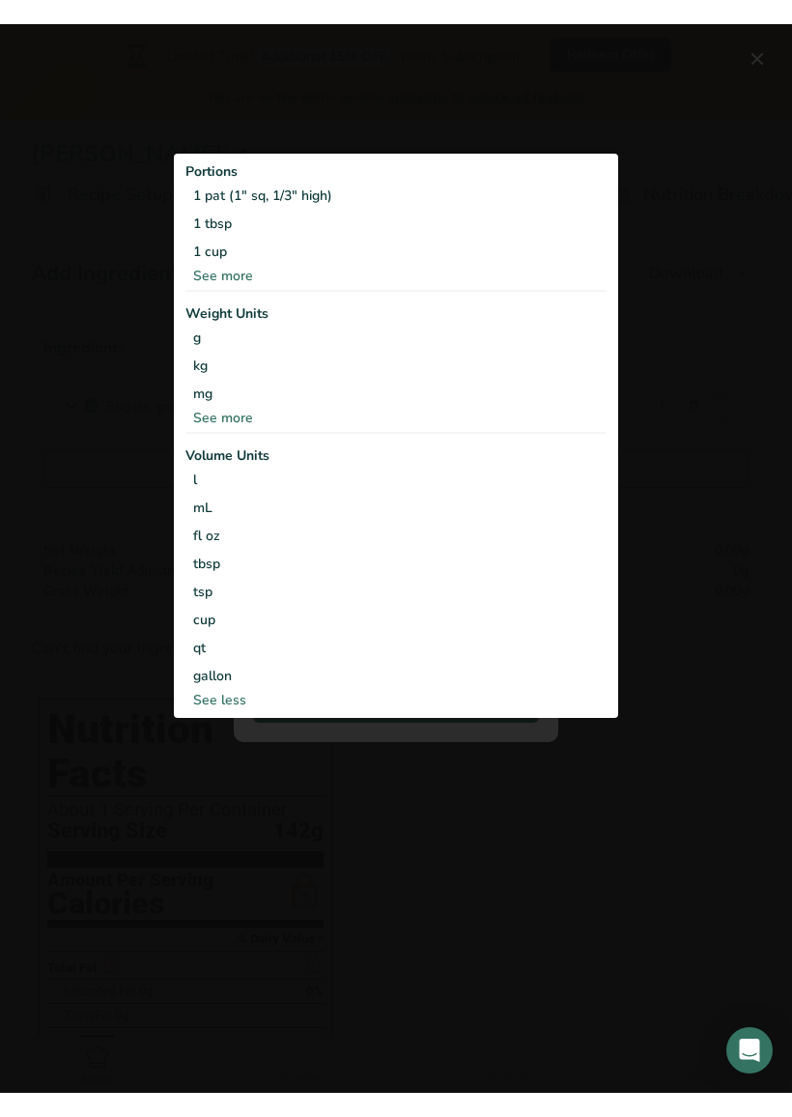
scroll to position [7, 0]
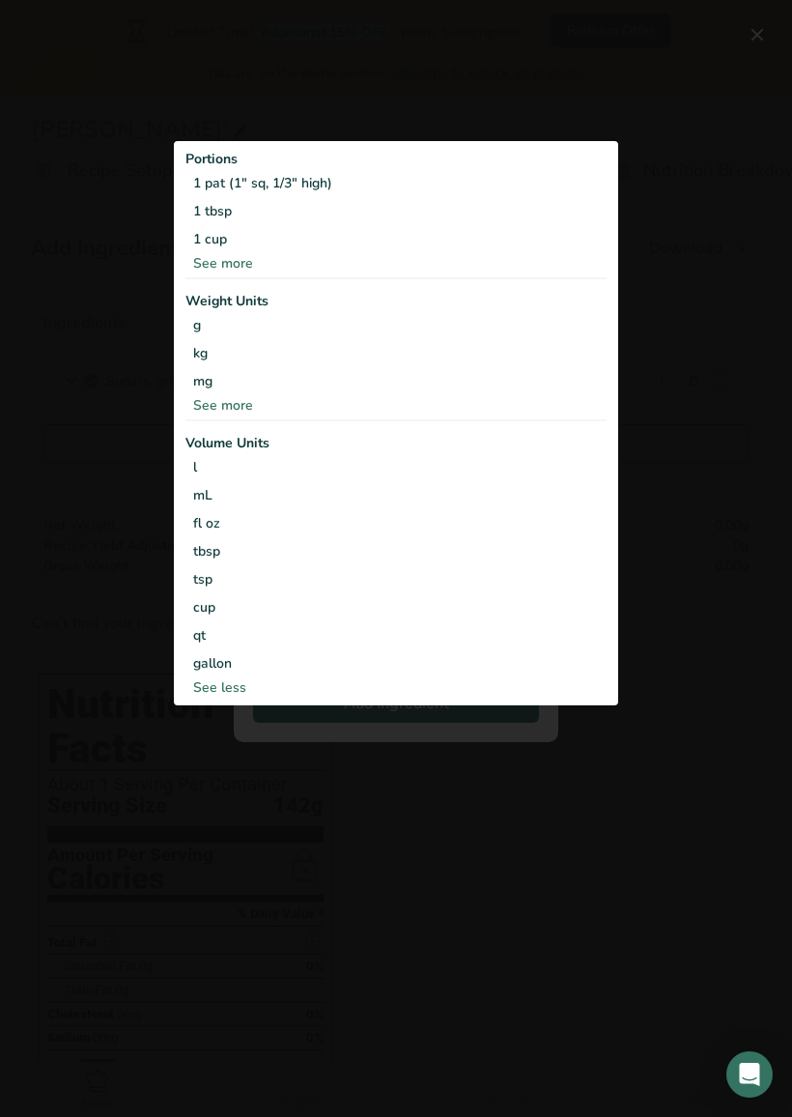
click at [213, 553] on div "tbsp" at bounding box center [396, 551] width 406 height 20
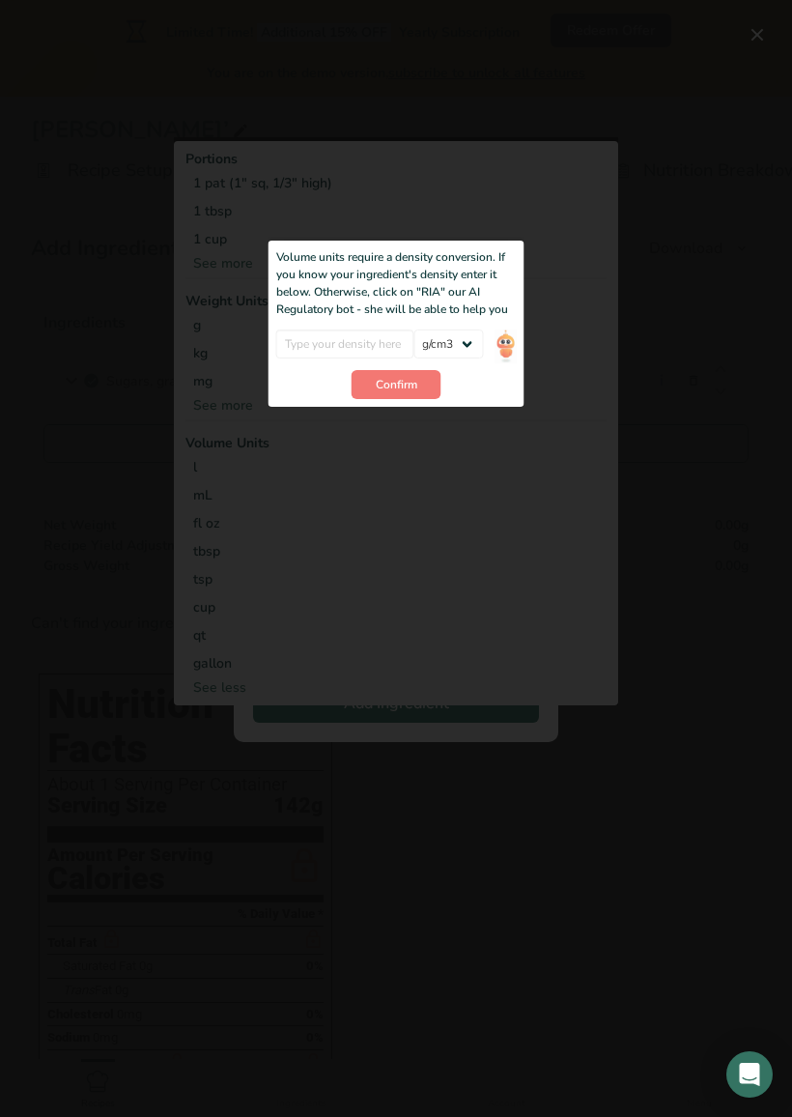
click at [760, 46] on button "Add ingredient modal" at bounding box center [757, 34] width 31 height 31
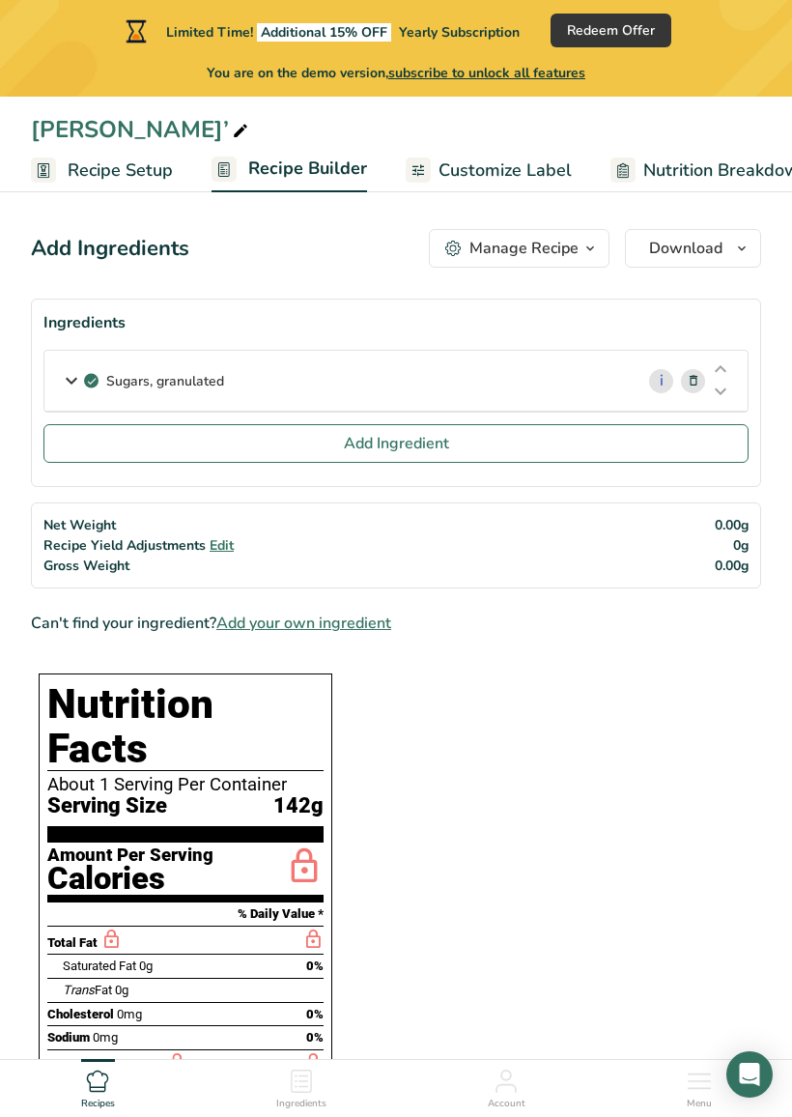
click at [749, 49] on div "Limited Time! Additional 15% OFF Yearly Subscription Redeem Offer You are on th…" at bounding box center [396, 48] width 792 height 97
click at [118, 379] on p "Sugars, granulated" at bounding box center [165, 381] width 118 height 20
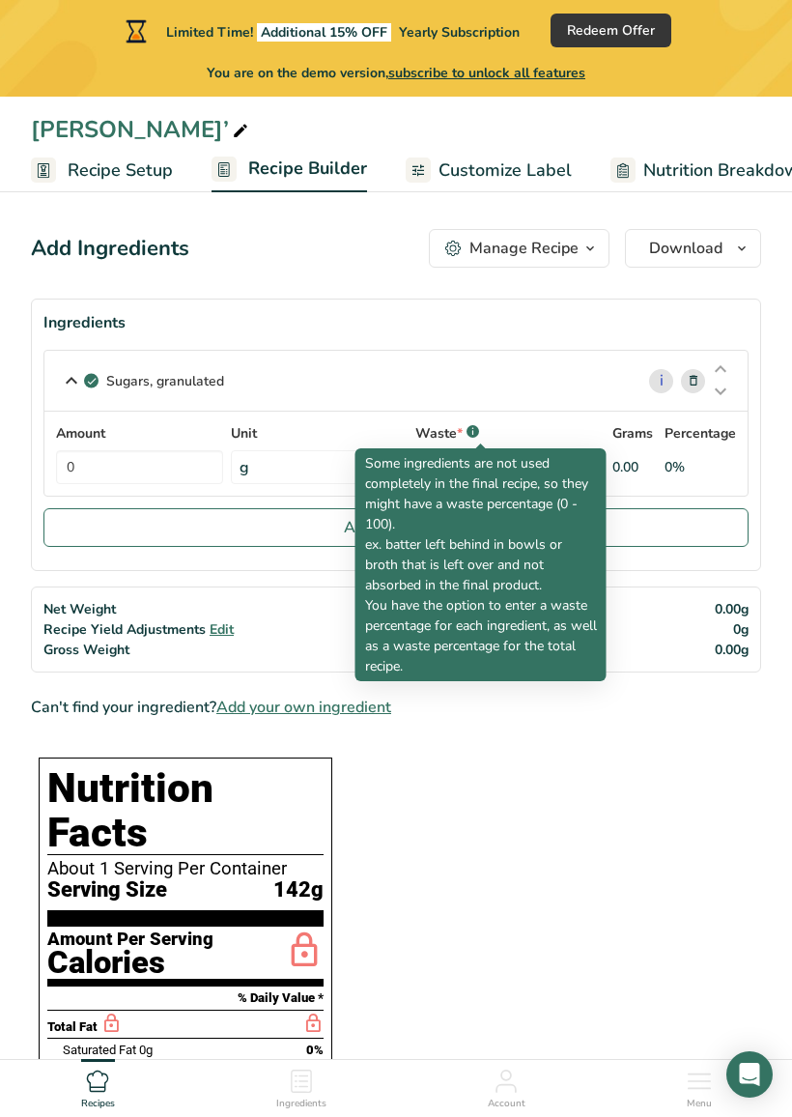
click at [479, 426] on icon ".a-a{fill:#347362;}.b-a{fill:#fff;}" at bounding box center [473, 431] width 13 height 13
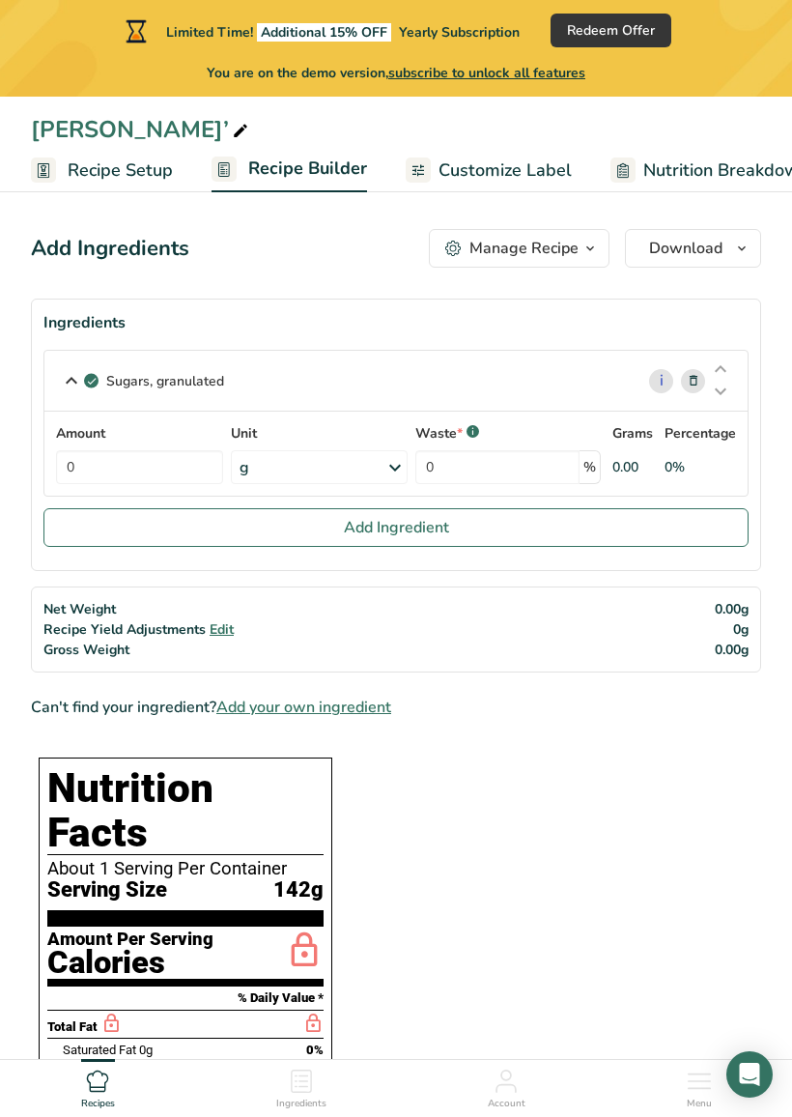
click at [479, 433] on rect at bounding box center [473, 431] width 13 height 13
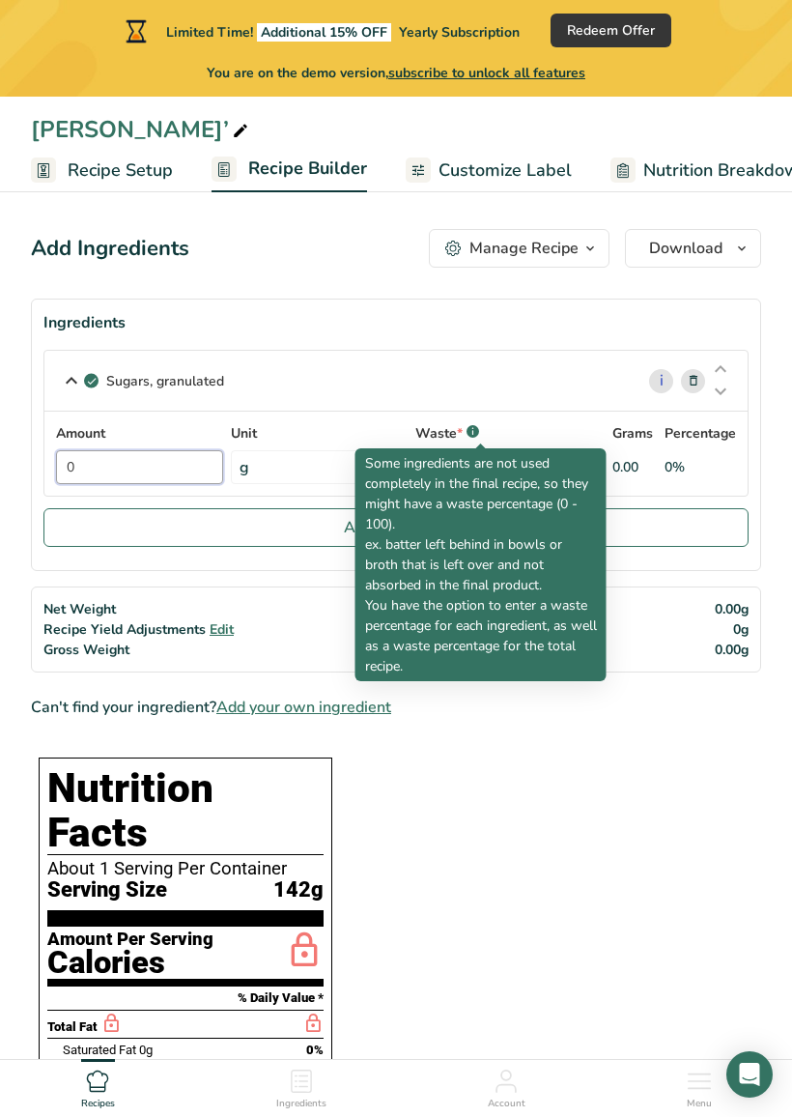
click at [111, 470] on input "0" at bounding box center [139, 467] width 167 height 34
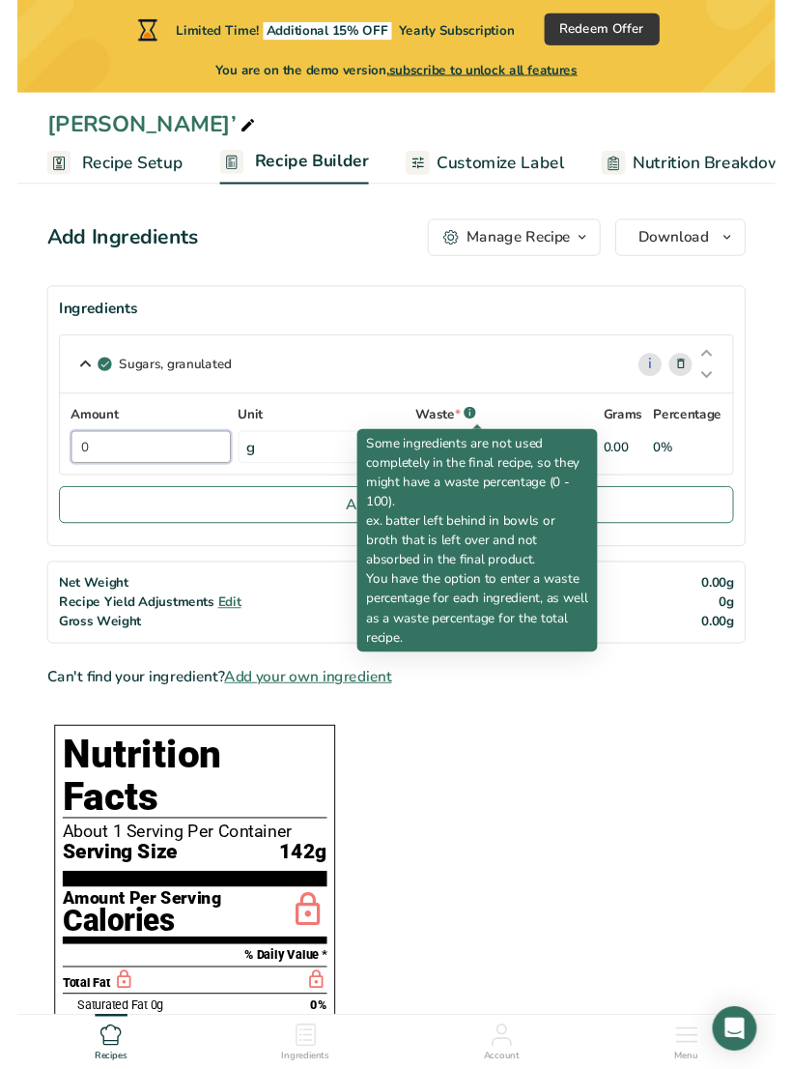
scroll to position [6, 0]
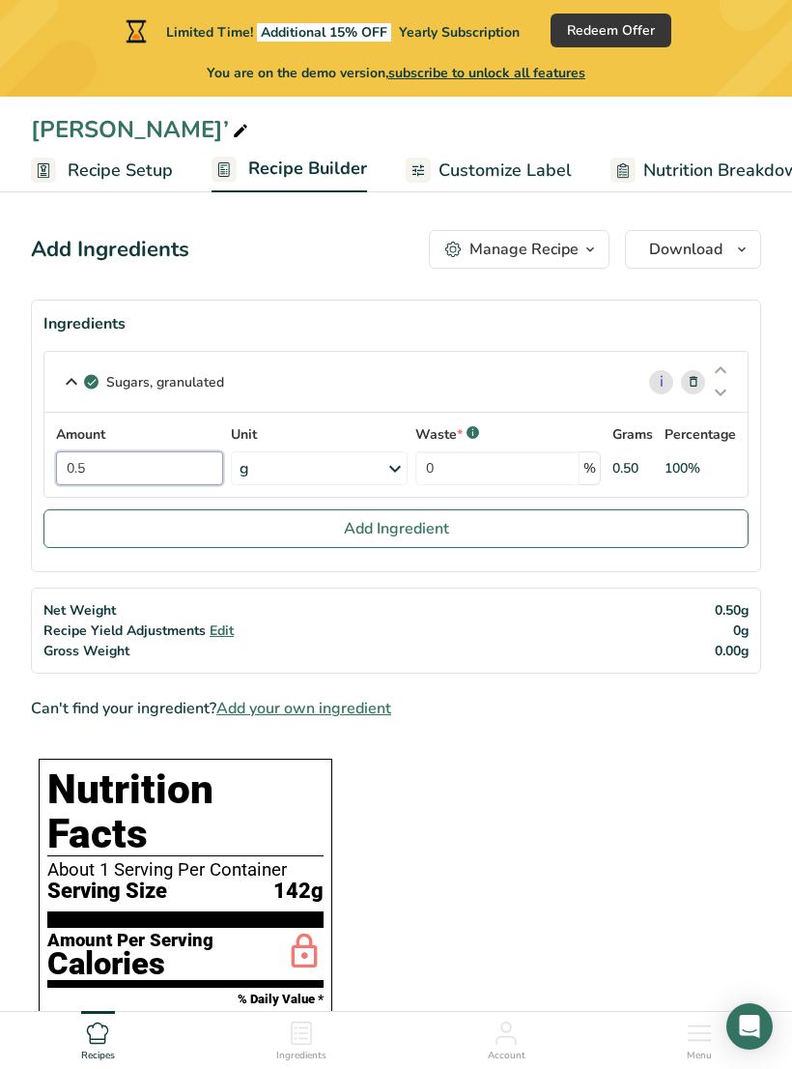
type input "0.5"
click at [394, 479] on div "Amount 0.5 Unit g Portions 1 serving packet 1 tsp 1 cup See more Weight Units g…" at bounding box center [396, 454] width 680 height 61
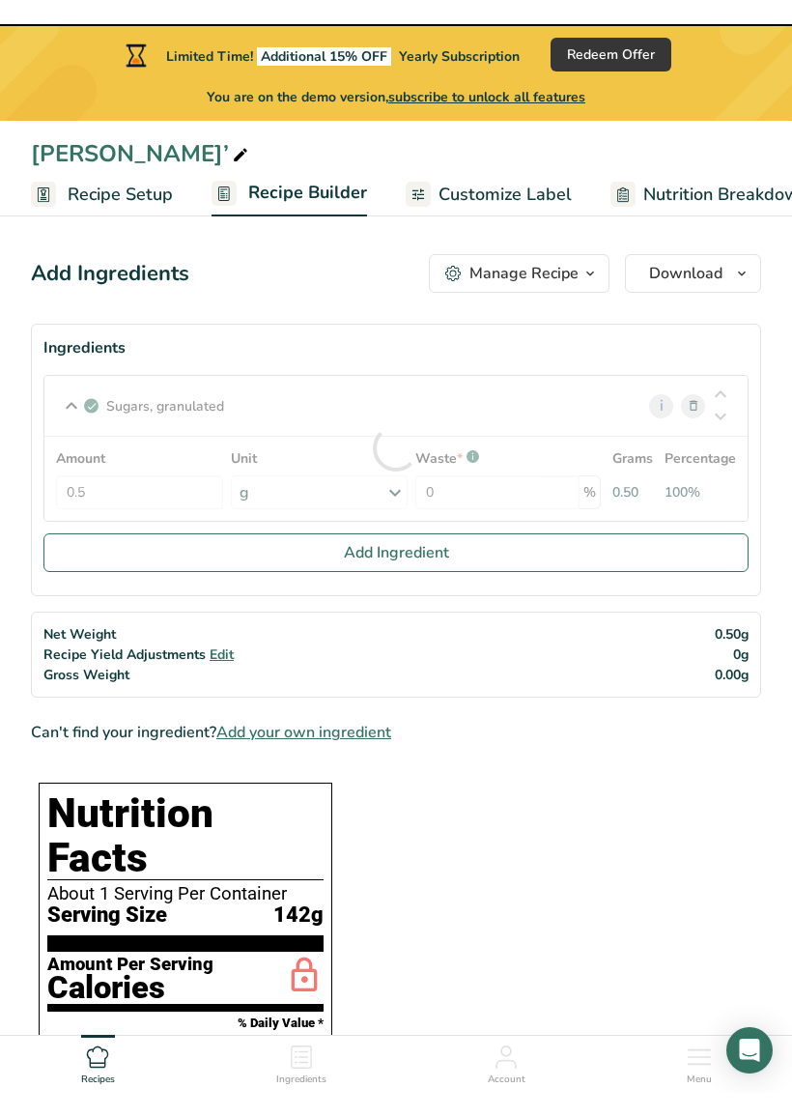
scroll to position [7, 0]
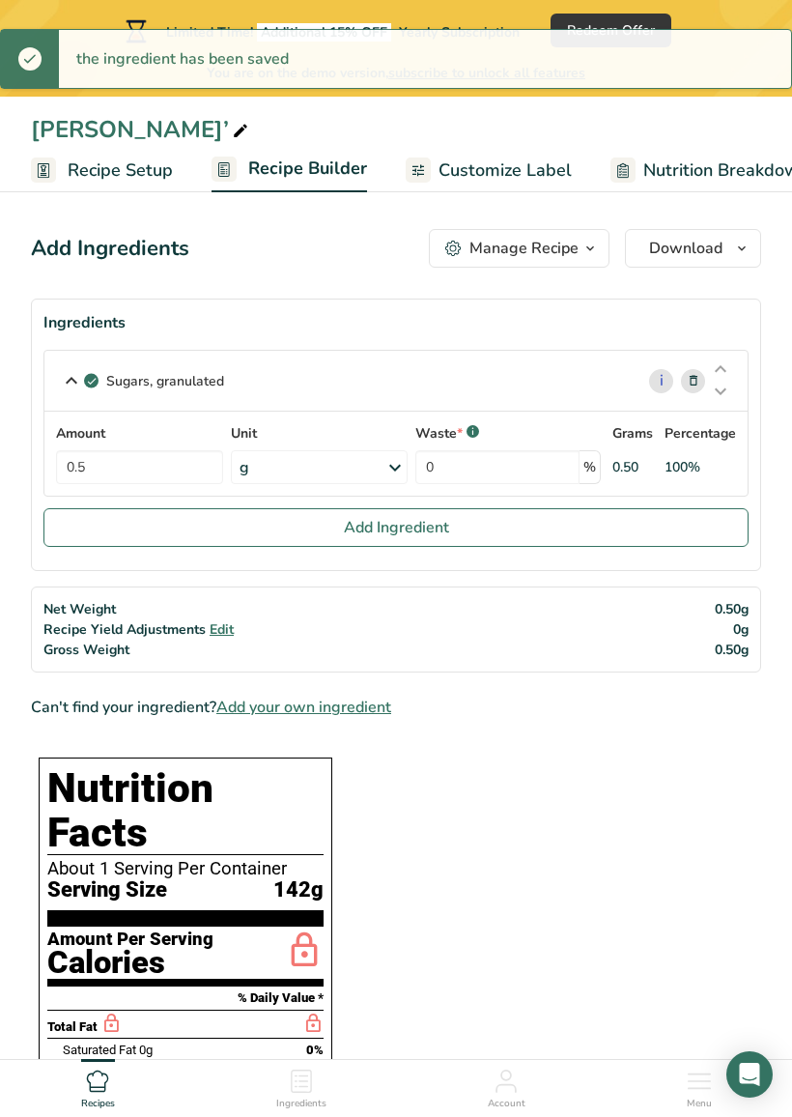
click at [399, 467] on icon at bounding box center [395, 467] width 23 height 35
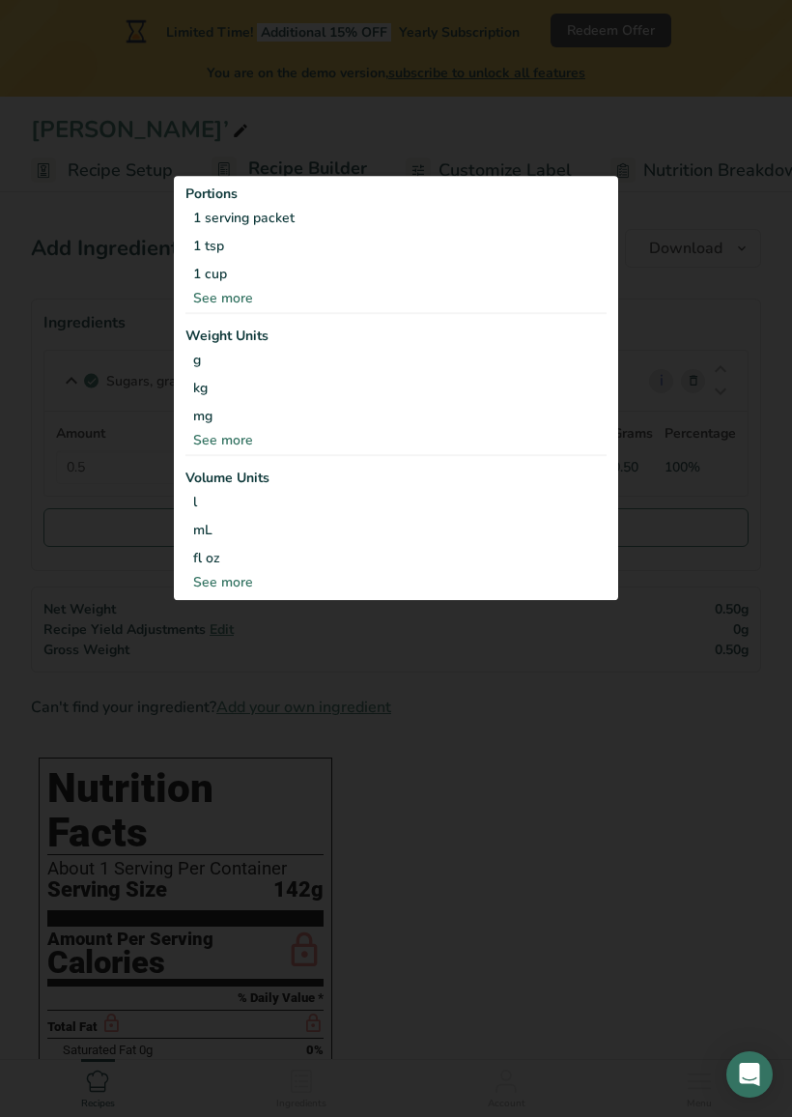
click at [426, 707] on div at bounding box center [396, 558] width 792 height 1117
